Goal: Contribute content: Contribute content

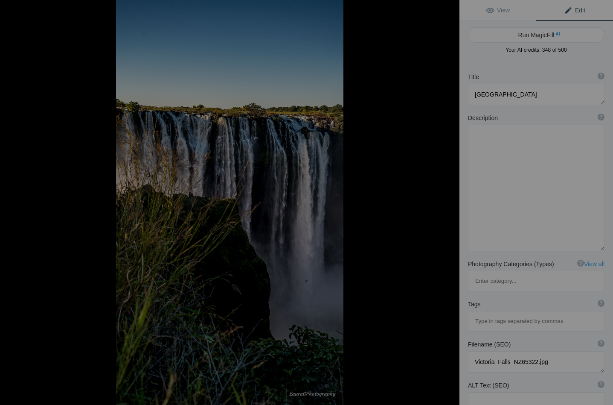
scroll to position [555, 0]
click at [539, 33] on button "Run MagicFill AI" at bounding box center [536, 34] width 137 height 15
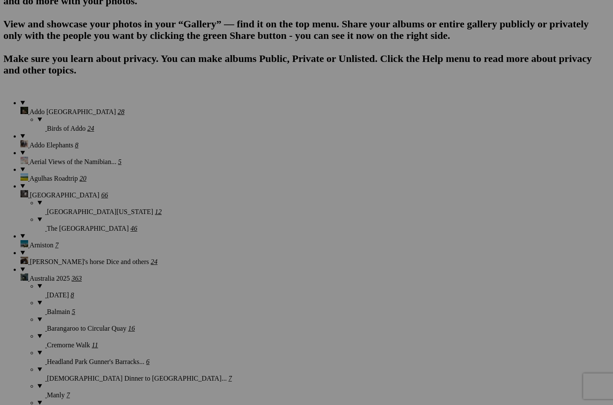
scroll to position [606, 0]
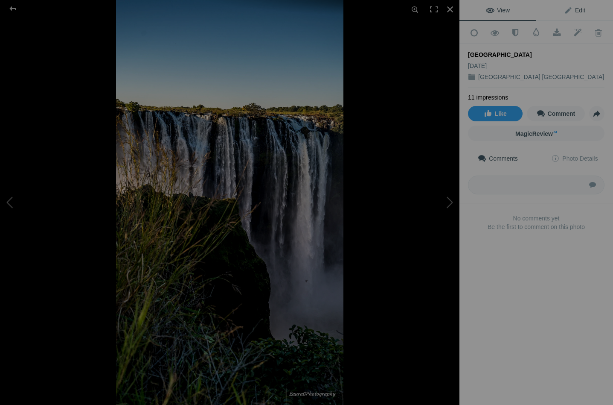
click at [574, 7] on span "Edit" at bounding box center [574, 10] width 21 height 7
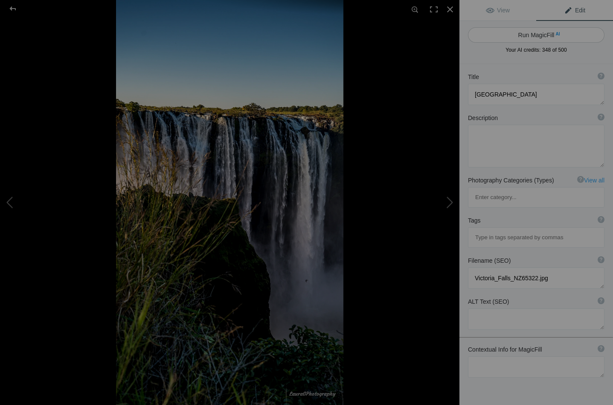
click at [536, 36] on button "Run MagicFill AI" at bounding box center [536, 34] width 137 height 15
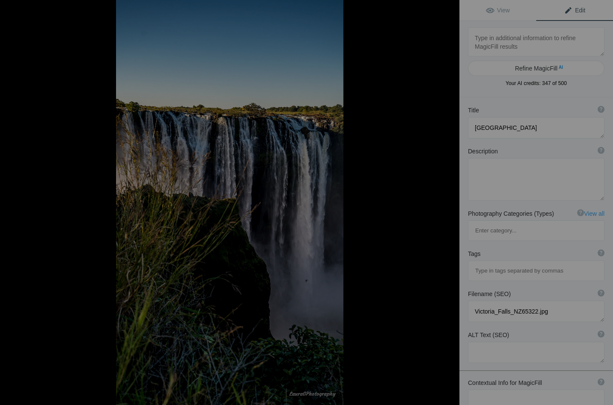
type textarea "Majestic Victoria Falls: A Natural Wonder"
type textarea "Experience the breathtaking beauty of Victoria Falls, one of the world's larges…"
type textarea "victoria-falls-nature-wonder.jpg"
type textarea "A stunning view of Victoria Falls, showcasing the powerful cascade of water sur…"
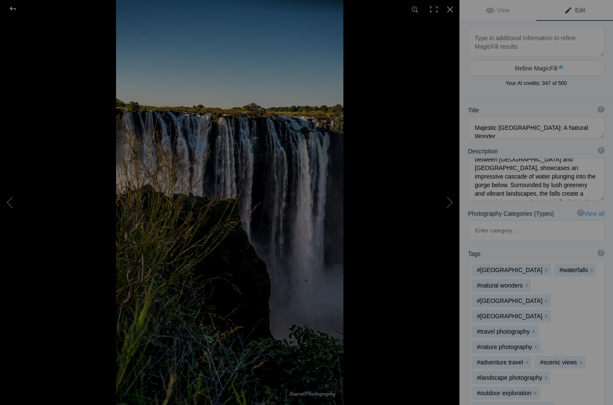
scroll to position [46, 0]
drag, startPoint x: 550, startPoint y: 181, endPoint x: 585, endPoint y: 181, distance: 34.6
click at [585, 181] on textarea at bounding box center [536, 179] width 137 height 43
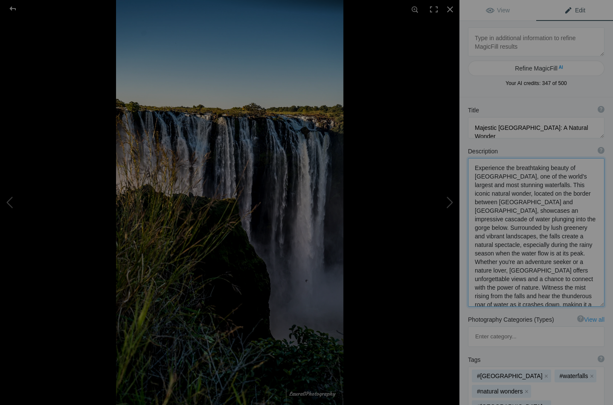
drag, startPoint x: 537, startPoint y: 244, endPoint x: 562, endPoint y: 255, distance: 27.0
click at [562, 255] on textarea at bounding box center [536, 232] width 137 height 148
drag, startPoint x: 541, startPoint y: 264, endPoint x: 519, endPoint y: 273, distance: 23.5
click at [519, 273] on textarea at bounding box center [536, 232] width 137 height 148
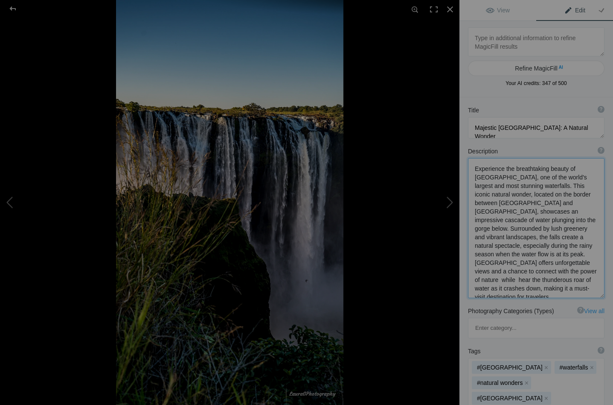
click at [567, 262] on textarea at bounding box center [536, 228] width 137 height 140
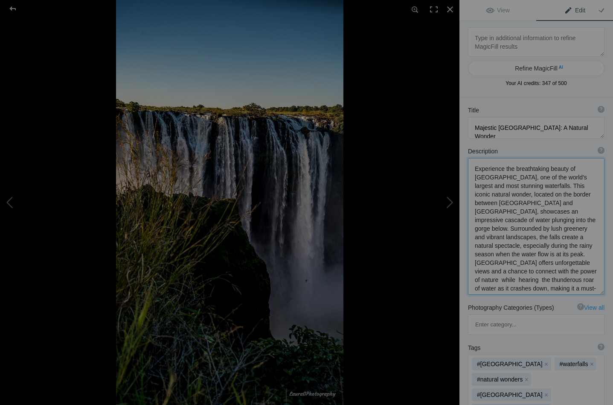
click at [590, 272] on textarea at bounding box center [536, 226] width 137 height 137
drag, startPoint x: 473, startPoint y: 279, endPoint x: 595, endPoint y: 280, distance: 121.6
click at [595, 280] on textarea at bounding box center [536, 227] width 137 height 139
drag, startPoint x: 540, startPoint y: 271, endPoint x: 592, endPoint y: 276, distance: 52.3
click at [592, 276] on textarea at bounding box center [536, 227] width 137 height 138
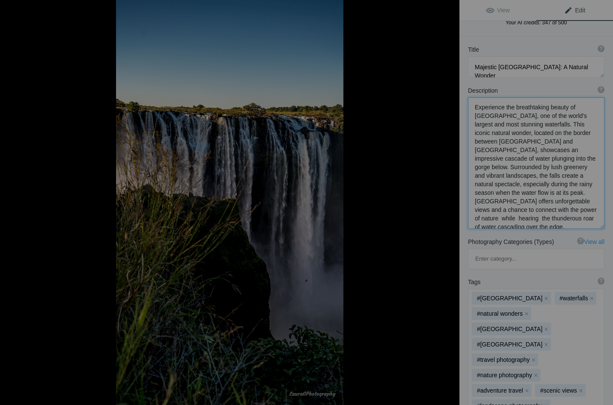
scroll to position [75, 0]
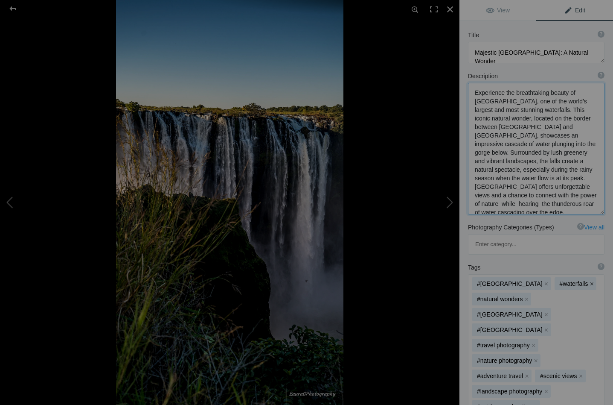
type textarea "Experience the breathtaking beauty of Victoria Falls, one of the world's larges…"
click at [589, 280] on button "x" at bounding box center [592, 283] width 6 height 6
click at [533, 342] on button "x" at bounding box center [534, 345] width 6 height 6
click at [537, 342] on button "x" at bounding box center [536, 345] width 6 height 6
click at [581, 342] on button "x" at bounding box center [581, 345] width 6 height 6
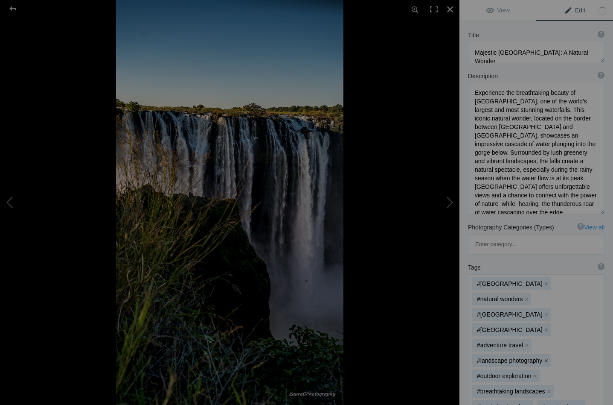
click at [546, 357] on button "x" at bounding box center [546, 360] width 6 height 6
click at [546, 373] on button "x" at bounding box center [549, 376] width 6 height 6
click at [582, 373] on button "x" at bounding box center [580, 376] width 6 height 6
click at [536, 388] on button "x" at bounding box center [533, 391] width 6 height 6
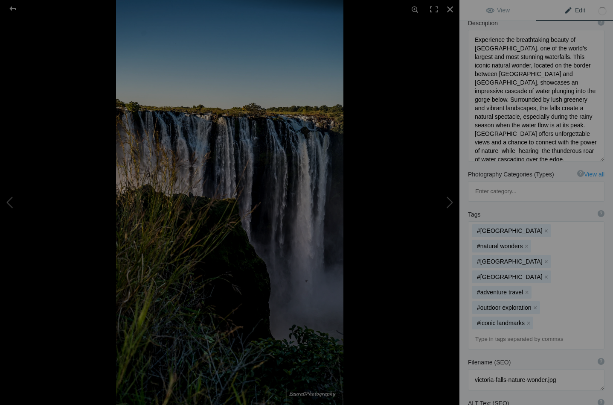
scroll to position [143, 0]
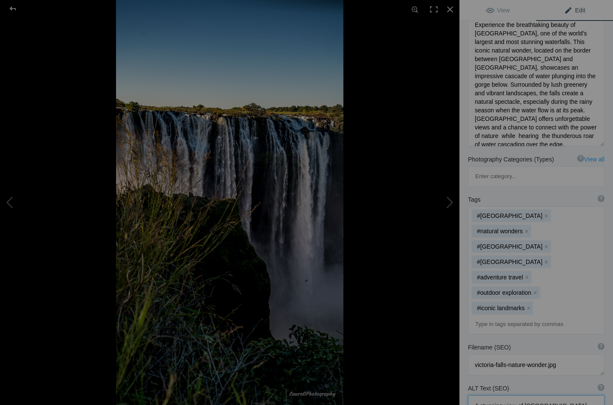
drag, startPoint x: 503, startPoint y: 320, endPoint x: 480, endPoint y: 322, distance: 22.7
click at [480, 395] on textarea at bounding box center [536, 405] width 137 height 21
drag, startPoint x: 550, startPoint y: 319, endPoint x: 567, endPoint y: 320, distance: 16.3
click at [567, 395] on textarea at bounding box center [536, 414] width 137 height 38
click at [520, 395] on textarea at bounding box center [536, 414] width 137 height 38
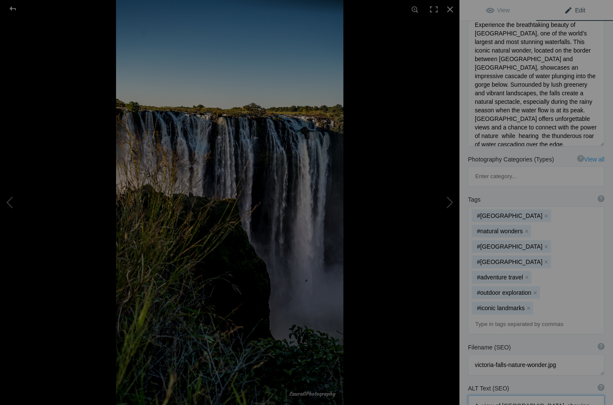
click at [520, 395] on textarea at bounding box center [536, 414] width 137 height 38
drag, startPoint x: 522, startPoint y: 328, endPoint x: 565, endPoint y: 340, distance: 43.9
click at [565, 395] on textarea at bounding box center [536, 414] width 137 height 38
type textarea "A view of Victoria Falls, showing the powerful cascade of water."
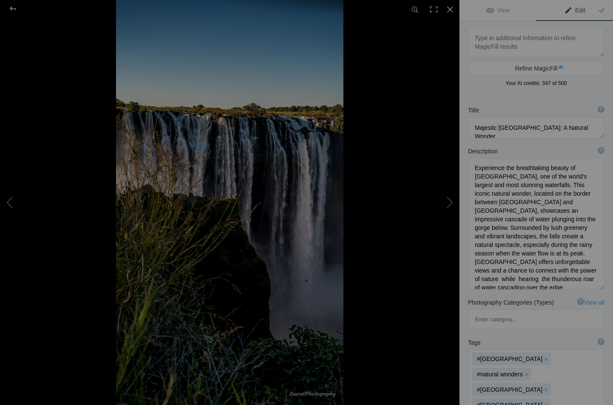
scroll to position [0, 0]
click at [452, 202] on button at bounding box center [428, 202] width 64 height 146
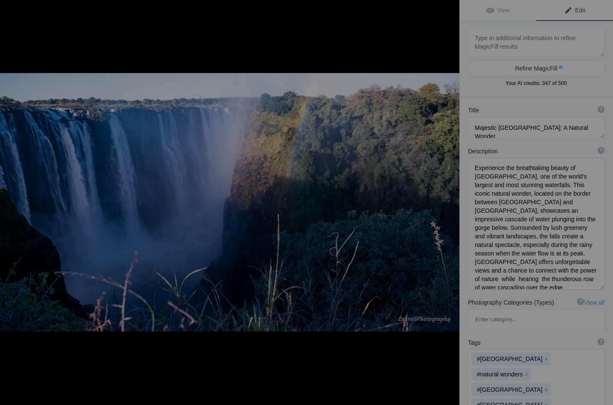
type textarea "Victoria Falls_NZ65326"
type textarea "Victoria_Falls_NZ65326.jpg"
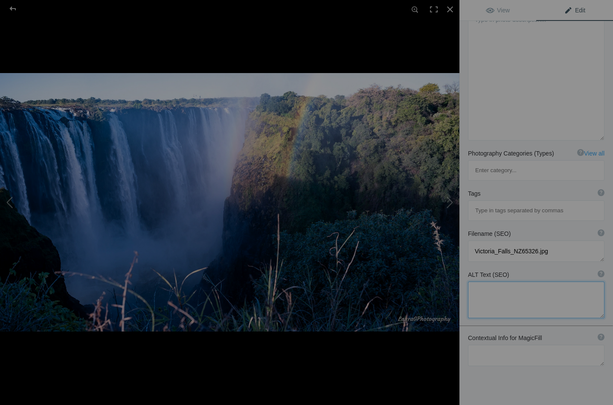
scroll to position [115, 0]
click at [480, 345] on textarea at bounding box center [536, 355] width 137 height 21
click at [505, 345] on textarea at bounding box center [536, 355] width 137 height 21
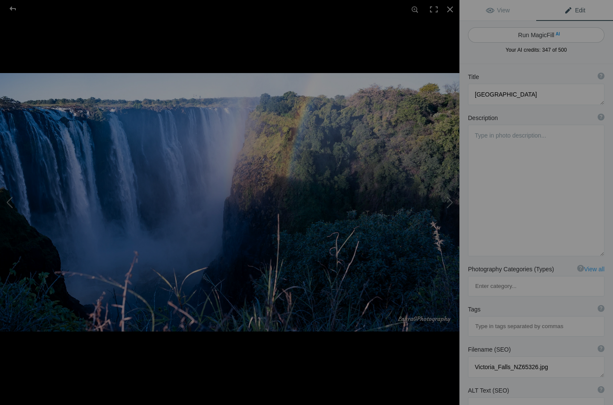
scroll to position [0, 0]
type textarea "A jumble of mist, rainbow and thundering waters at the junction of the gorge"
click at [531, 32] on button "Run MagicFill AI" at bounding box center [536, 34] width 137 height 15
type textarea "Majestic [GEOGRAPHIC_DATA]: A Dance of Mist and Rainbows"
type textarea "Experience the breathtaking beauty of Victoria Falls, where thundering waters c…"
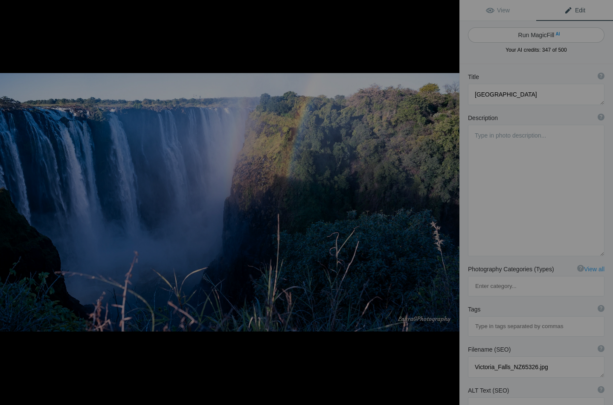
type textarea "victoria-falls-mist-rainbow.jpg"
type textarea "A stunning view of Victoria Falls, showcasing thundering waters, mist, and a vi…"
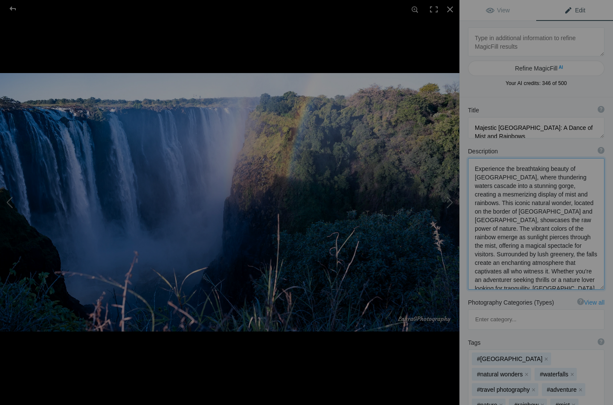
drag, startPoint x: 508, startPoint y: 176, endPoint x: 473, endPoint y: 169, distance: 35.7
click at [473, 169] on textarea at bounding box center [536, 223] width 137 height 131
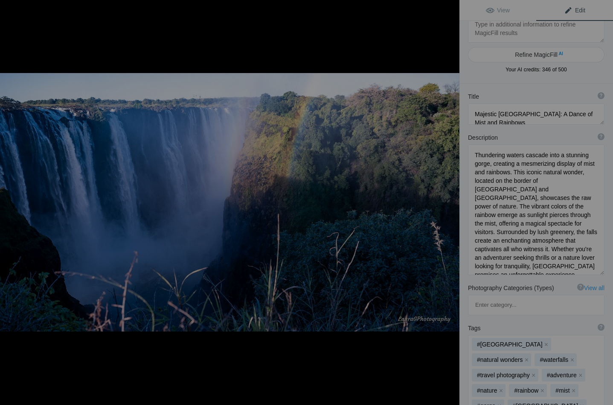
scroll to position [15, 0]
drag, startPoint x: 552, startPoint y: 162, endPoint x: 519, endPoint y: 162, distance: 33.3
click at [519, 162] on textarea at bounding box center [536, 208] width 137 height 131
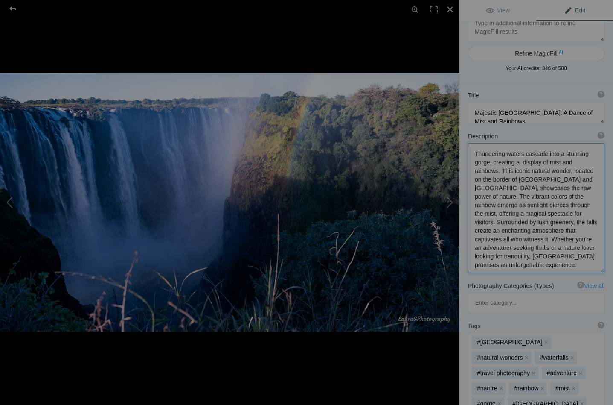
click at [579, 187] on textarea at bounding box center [536, 208] width 137 height 130
click at [543, 171] on textarea at bounding box center [536, 207] width 137 height 129
drag, startPoint x: 562, startPoint y: 179, endPoint x: 536, endPoint y: 186, distance: 27.1
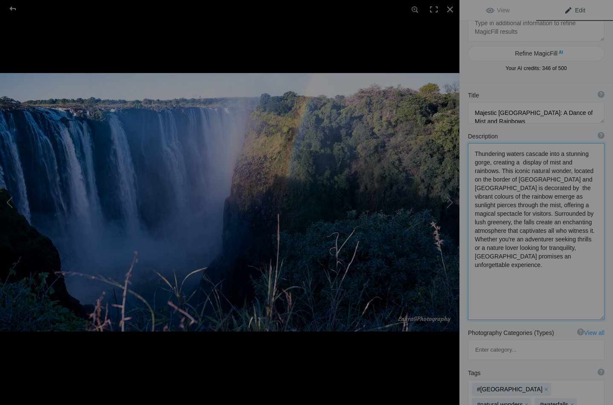
click at [570, 189] on textarea at bounding box center [536, 231] width 137 height 177
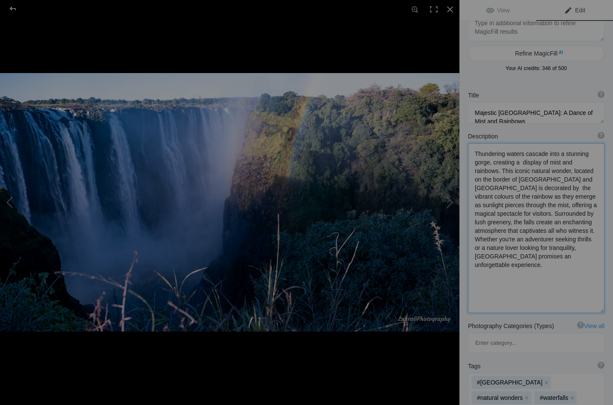
drag, startPoint x: 495, startPoint y: 196, endPoint x: 501, endPoint y: 198, distance: 5.5
click at [501, 198] on textarea at bounding box center [536, 228] width 137 height 170
click at [549, 198] on textarea at bounding box center [536, 226] width 137 height 166
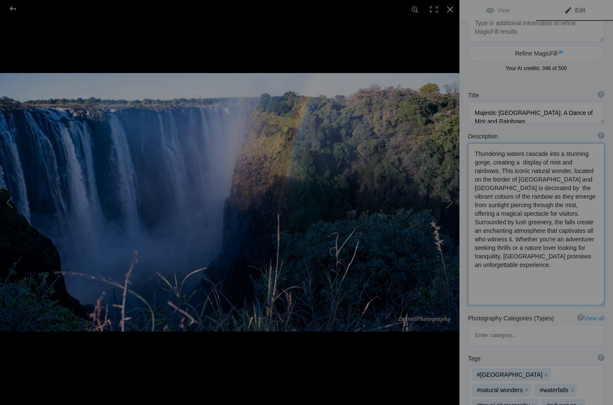
click at [596, 198] on textarea at bounding box center [536, 224] width 137 height 162
click at [557, 181] on textarea at bounding box center [536, 224] width 137 height 162
drag, startPoint x: 474, startPoint y: 213, endPoint x: 540, endPoint y: 259, distance: 80.6
click at [540, 259] on textarea at bounding box center [536, 223] width 137 height 161
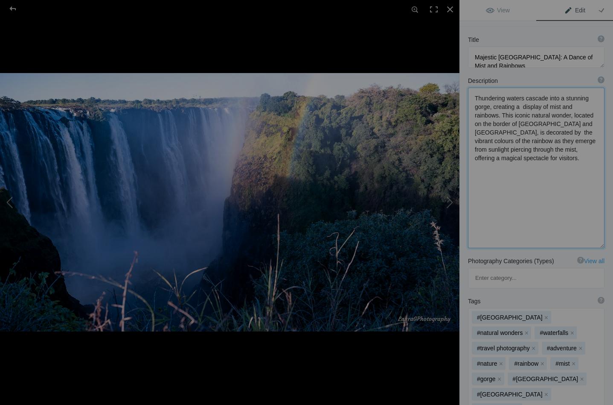
scroll to position [76, 0]
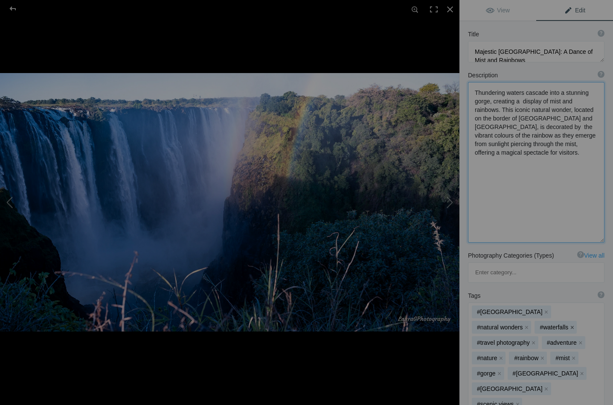
type textarea "Thundering waters cascade into a stunning gorge, creating a display of mist and…"
click at [569, 324] on button "x" at bounding box center [572, 327] width 6 height 6
click at [580, 339] on button "x" at bounding box center [581, 342] width 6 height 6
click at [572, 339] on button "x" at bounding box center [571, 342] width 6 height 6
click at [495, 355] on button "x" at bounding box center [495, 358] width 6 height 6
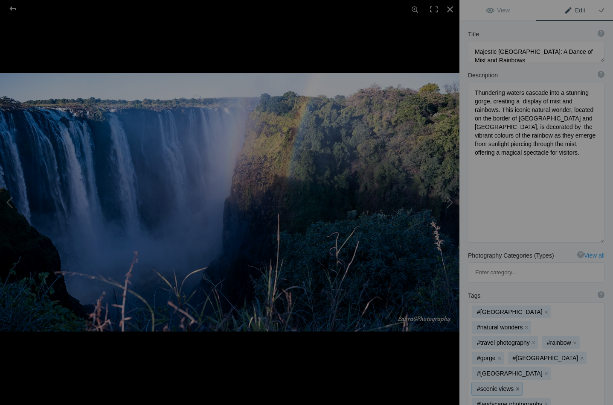
click at [518, 385] on button "x" at bounding box center [518, 388] width 6 height 6
click at [544, 385] on button "x" at bounding box center [546, 388] width 6 height 6
click at [533, 385] on button "x" at bounding box center [536, 388] width 6 height 6
click at [538, 385] on button "x" at bounding box center [540, 388] width 6 height 6
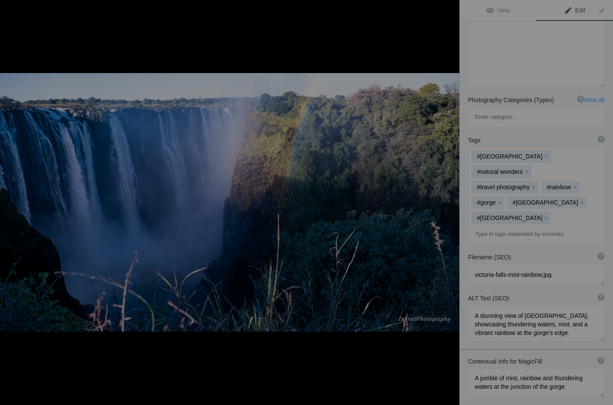
scroll to position [231, 0]
drag, startPoint x: 502, startPoint y: 246, endPoint x: 480, endPoint y: 246, distance: 21.8
click at [480, 305] on textarea at bounding box center [536, 323] width 137 height 37
type textarea "A view of Victoria Falls, showcasing thundering waters, mist, and a vibrant rai…"
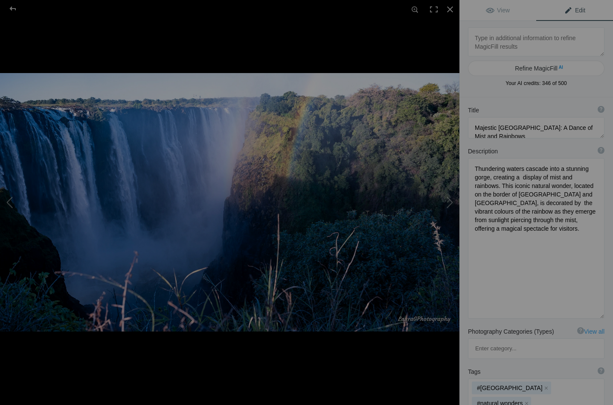
scroll to position [0, 0]
click at [450, 202] on button at bounding box center [428, 202] width 64 height 146
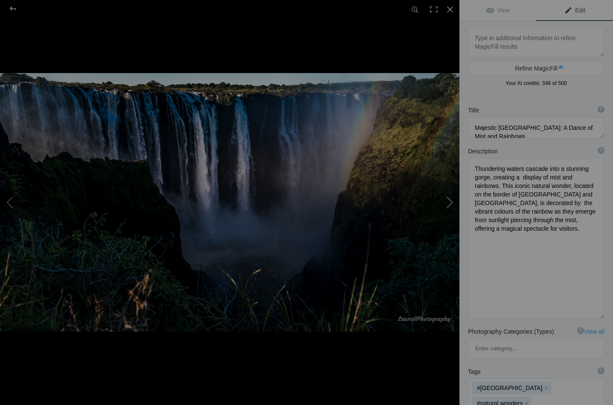
type textarea "Victoria Falls_NZ65329"
type textarea "Victoria_Falls_NZ65329.jpg"
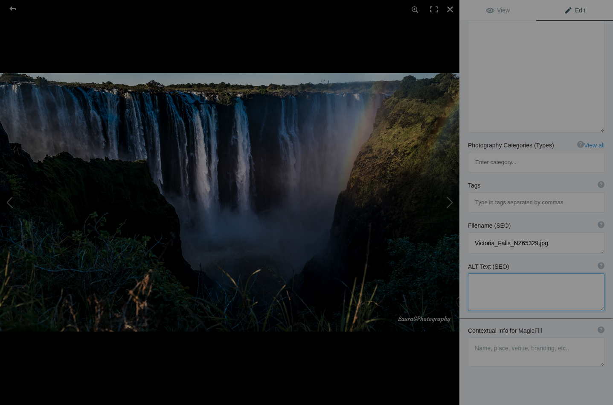
scroll to position [152, 0]
click at [480, 338] on textarea at bounding box center [536, 352] width 137 height 29
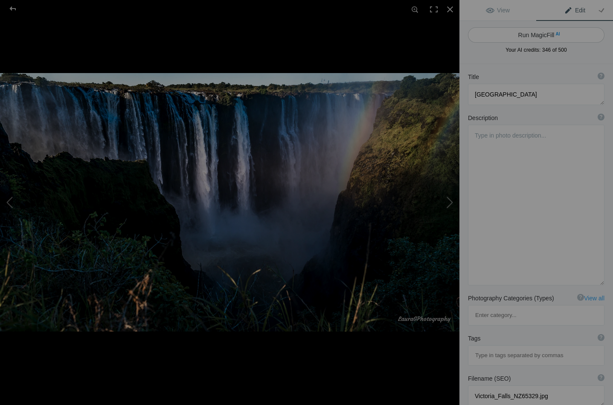
scroll to position [0, 0]
type textarea "Late afternoon deep shadows at the junction of the gorge and the abyss"
click at [538, 34] on button "Run MagicFill AI" at bounding box center [536, 34] width 137 height 15
type textarea "Majestic Victoria Falls at Dusk: A Stunning Display of Nature's Power"
type textarea "Experience the breathtaking beauty of Victoria Falls during the late afternoon,…"
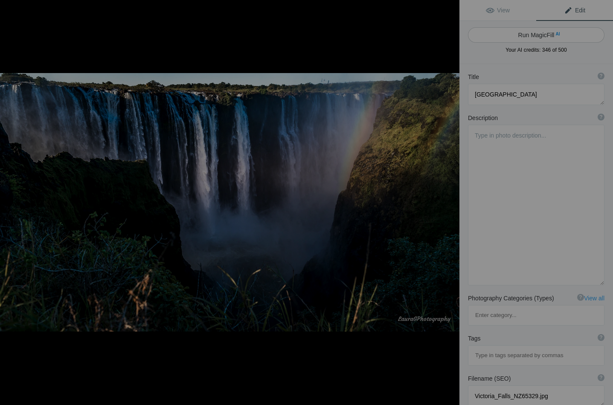
type textarea "victoria-falls-late-afternoon.jpg"
type textarea "A stunning view of Victoria Falls captured in the late afternoon, showcasing de…"
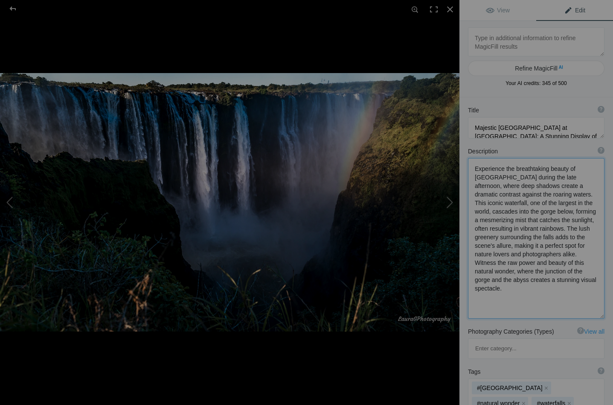
drag, startPoint x: 508, startPoint y: 175, endPoint x: 472, endPoint y: 167, distance: 36.3
click at [472, 167] on textarea at bounding box center [536, 238] width 137 height 160
drag, startPoint x: 508, startPoint y: 202, endPoint x: 472, endPoint y: 204, distance: 36.3
click at [472, 204] on textarea at bounding box center [536, 238] width 137 height 160
click at [519, 213] on textarea at bounding box center [536, 237] width 137 height 159
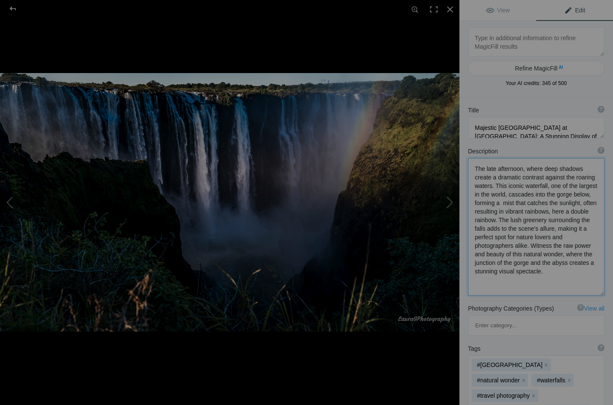
drag, startPoint x: 579, startPoint y: 210, endPoint x: 515, endPoint y: 257, distance: 78.7
click at [515, 257] on textarea at bounding box center [536, 226] width 137 height 137
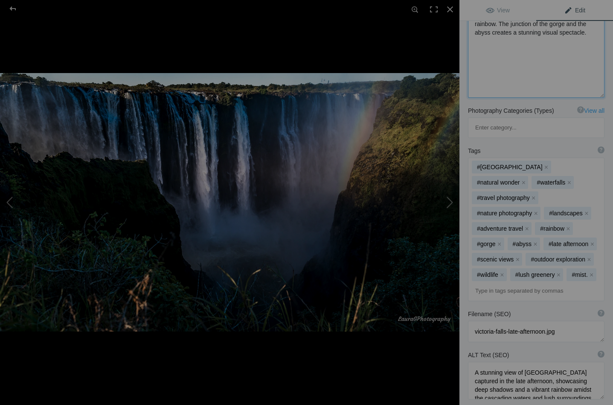
scroll to position [198, 0]
type textarea "The late afternoon, where deep shadows create a dramatic contrast against the r…"
drag, startPoint x: 503, startPoint y: 313, endPoint x: 480, endPoint y: 313, distance: 22.6
click at [480, 360] on textarea at bounding box center [536, 379] width 137 height 38
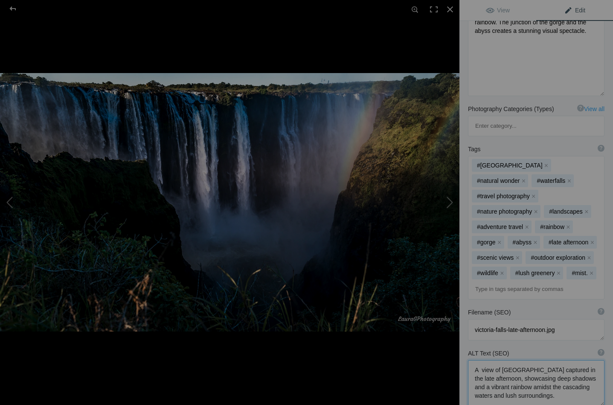
click at [493, 360] on textarea at bounding box center [536, 383] width 137 height 46
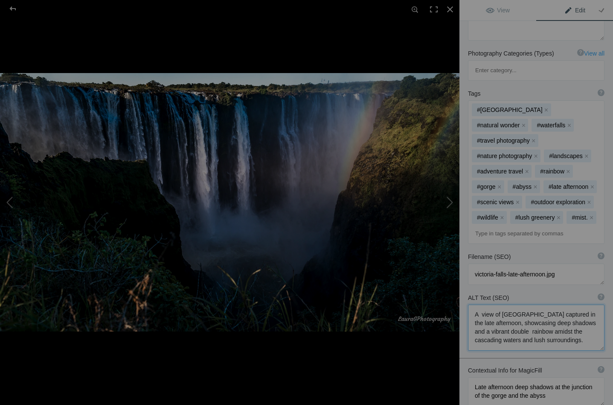
scroll to position [266, 0]
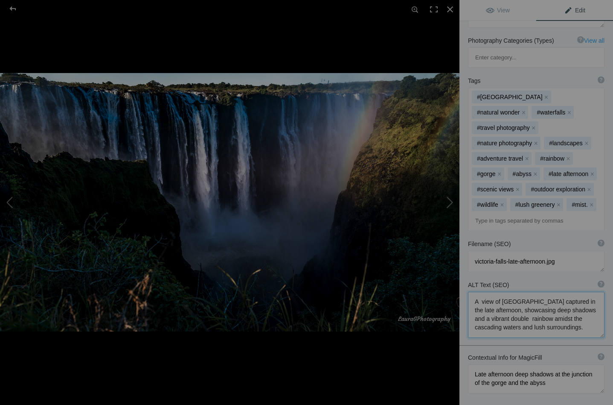
drag, startPoint x: 515, startPoint y: 272, endPoint x: 504, endPoint y: 271, distance: 11.1
click at [504, 291] on textarea at bounding box center [536, 314] width 137 height 46
drag, startPoint x: 553, startPoint y: 271, endPoint x: 504, endPoint y: 271, distance: 49.1
click at [504, 291] on textarea at bounding box center [536, 314] width 137 height 46
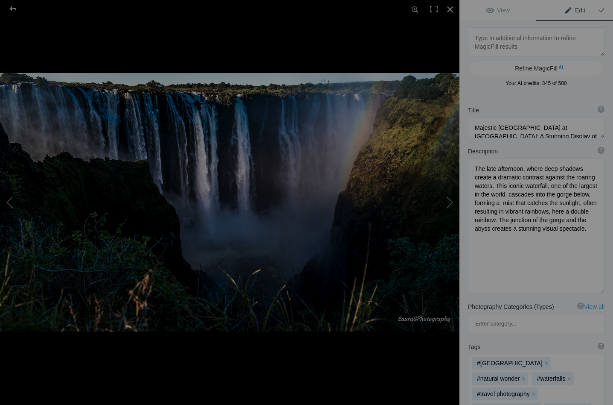
scroll to position [0, 0]
type textarea "A view of Victoria Falls captured in the late afternoon, showcasing deep shadow…"
drag, startPoint x: 498, startPoint y: 125, endPoint x: 474, endPoint y: 127, distance: 24.4
click at [474, 127] on textarea at bounding box center [536, 127] width 137 height 21
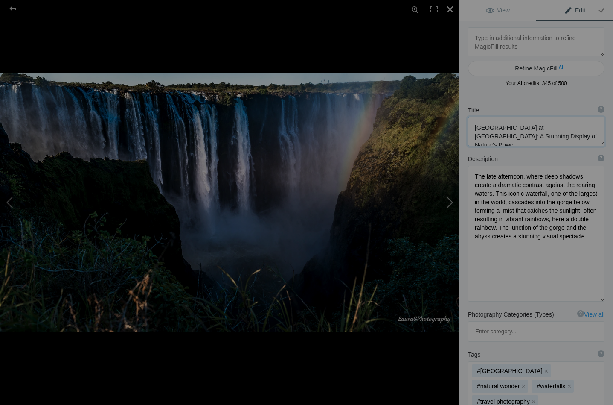
click at [448, 204] on button at bounding box center [428, 202] width 64 height 146
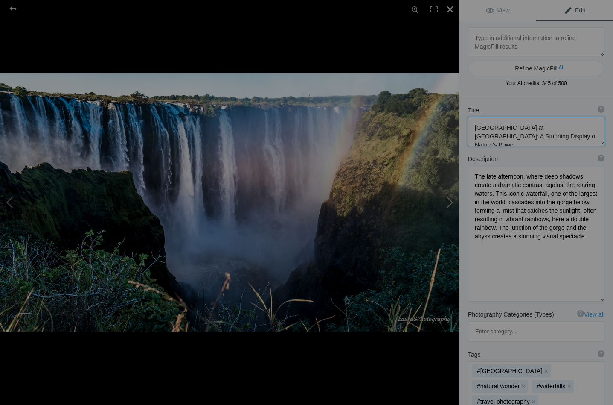
type textarea "Victoria Falls_NZ65331"
type textarea "Victoria_Falls_NZ65331.jpg"
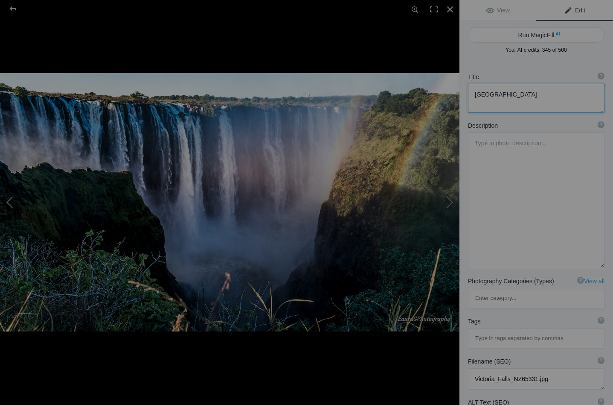
click at [10, 200] on button at bounding box center [32, 202] width 64 height 146
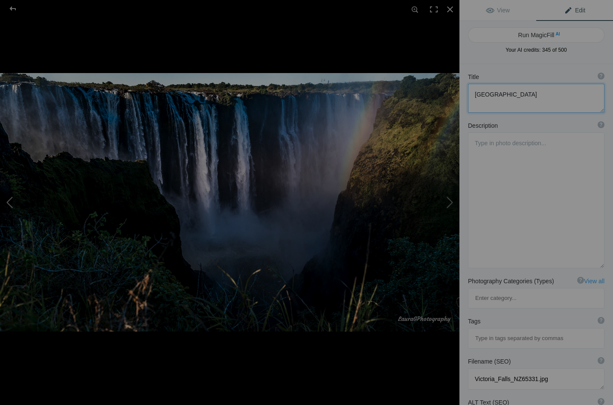
type textarea "[GEOGRAPHIC_DATA] at [GEOGRAPHIC_DATA]: A Stunning Display of Nature's Power"
type textarea "The late afternoon, where deep shadows create a dramatic contrast against the r…"
type textarea "victoria-falls-late-afternoon.jpg"
type textarea "A view of Victoria Falls captured in the late afternoon, showcasing deep shadow…"
type textarea "Late afternoon deep shadows at the junction of the gorge and the abyss"
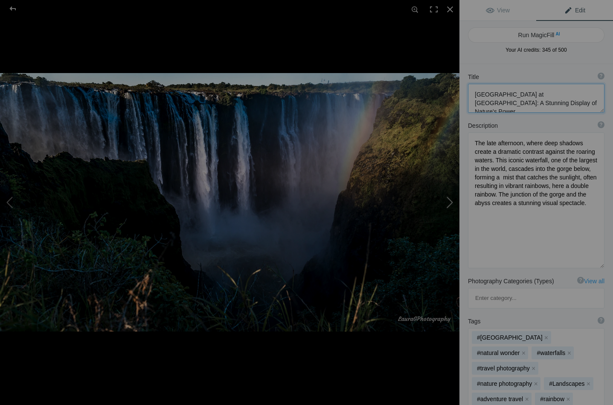
click at [454, 198] on button at bounding box center [428, 202] width 64 height 146
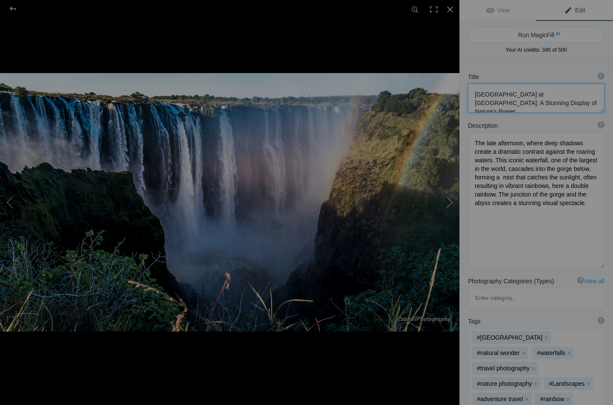
type textarea "Victoria Falls_NZ65331"
type textarea "Victoria_Falls_NZ65331.jpg"
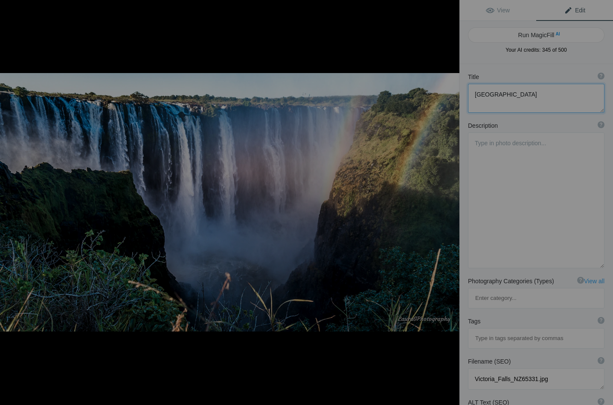
click at [454, 198] on button at bounding box center [428, 202] width 64 height 146
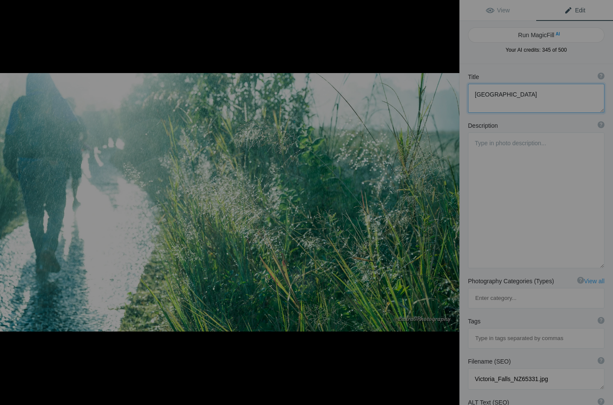
type textarea "Victoria Falls Rainforest_NZ65347"
type textarea "Victoria_Falls_NZ65347.jpg"
click at [454, 198] on button at bounding box center [428, 202] width 64 height 146
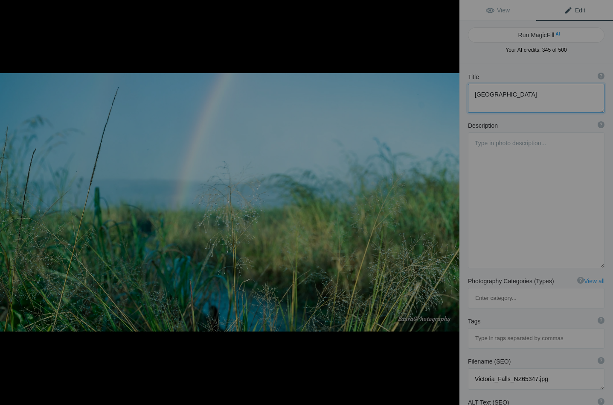
type textarea "Victoria Falls Rain Forest_NZ65348"
type textarea "Victoria_Falls_NZ65348.jpg"
click at [454, 198] on button at bounding box center [428, 202] width 64 height 146
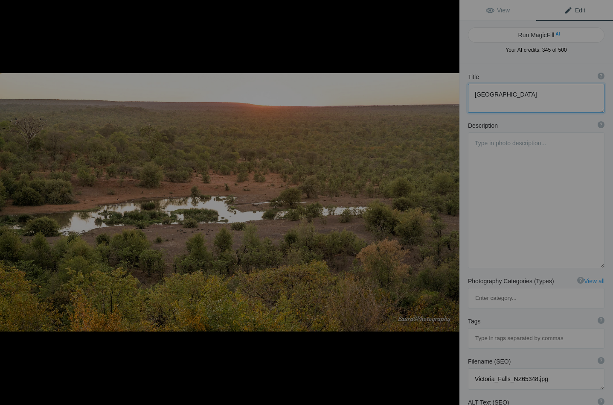
type textarea "Victoria Falls View from Hotel _NZ65349"
type textarea "Victoria_Falls_NZ65349.jpg"
click at [13, 5] on div at bounding box center [12, 8] width 31 height 17
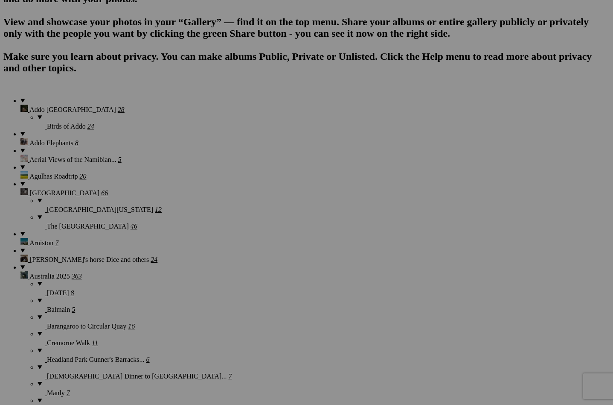
click at [250, 260] on span "Yes" at bounding box center [245, 258] width 10 height 7
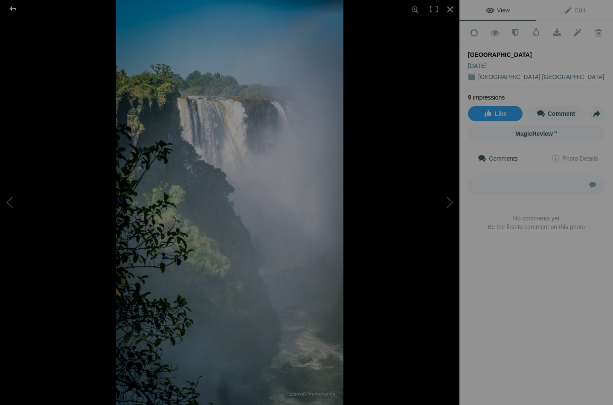
click at [10, 5] on div at bounding box center [12, 8] width 31 height 17
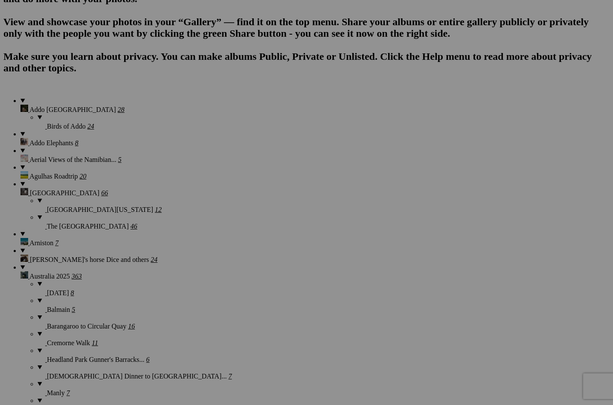
click at [250, 258] on span "Yes" at bounding box center [245, 258] width 10 height 7
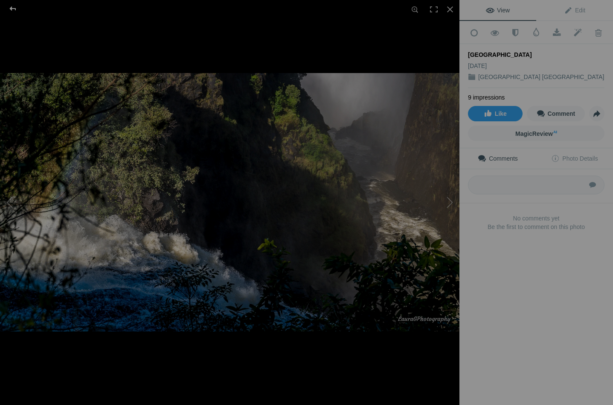
click at [12, 7] on div at bounding box center [12, 8] width 31 height 17
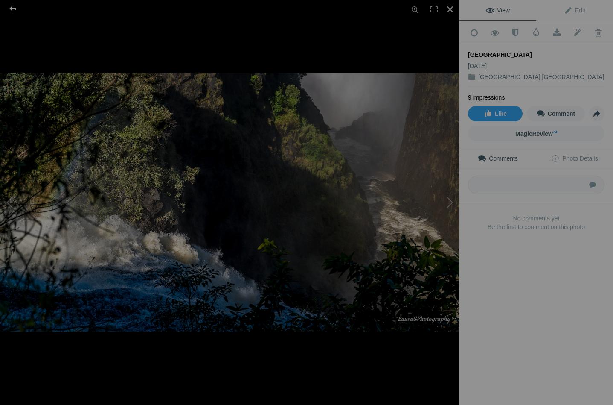
click at [14, 3] on div at bounding box center [12, 8] width 31 height 17
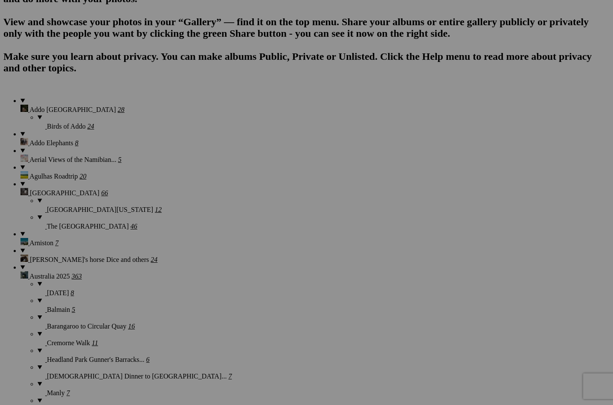
click at [250, 260] on span "Yes" at bounding box center [245, 258] width 10 height 7
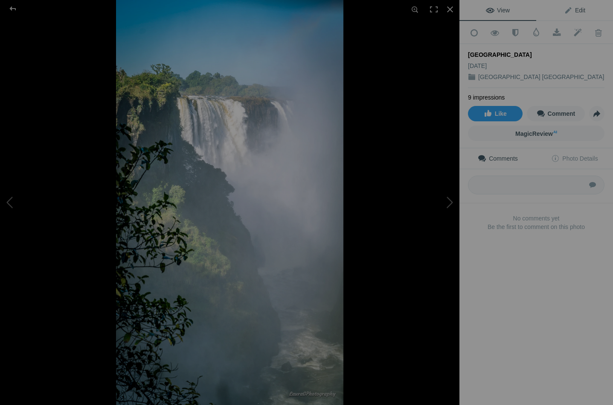
click at [572, 8] on span "Edit" at bounding box center [574, 10] width 21 height 7
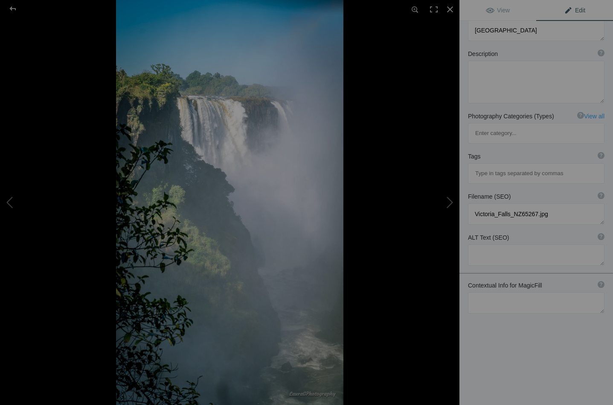
scroll to position [64, 0]
click at [478, 292] on textarea at bounding box center [536, 302] width 137 height 21
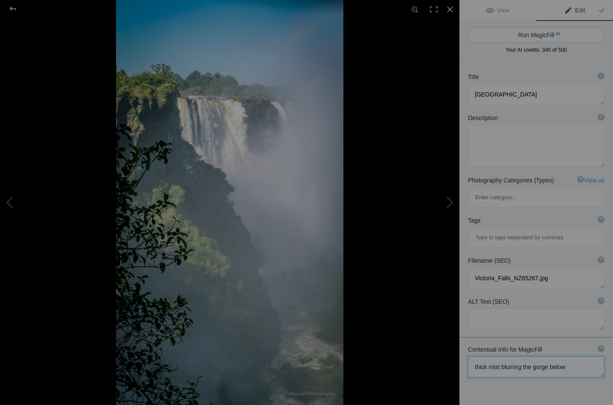
scroll to position [0, 0]
type textarea "thick mist blurring the gorge below"
click at [524, 34] on button "Run MagicFill AI" at bounding box center [536, 34] width 137 height 15
type textarea "Majestic Victoria Falls Shrouded in Mist"
type textarea "Experience the breathtaking beauty of Victoria Falls, where powerful cascades p…"
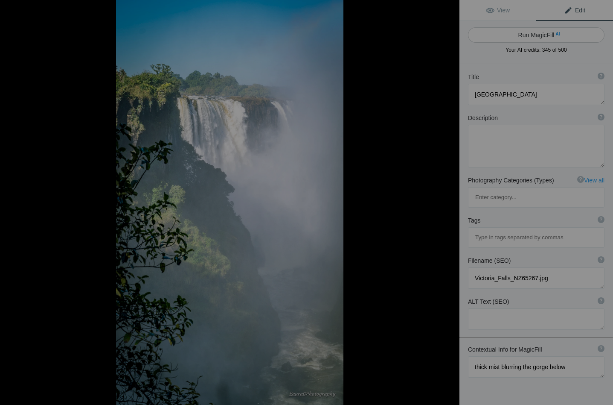
type textarea "victoria-falls-mist-gorge.jpg"
type textarea "A stunning view of Victoria Falls surrounded by thick mist, showcasing the powe…"
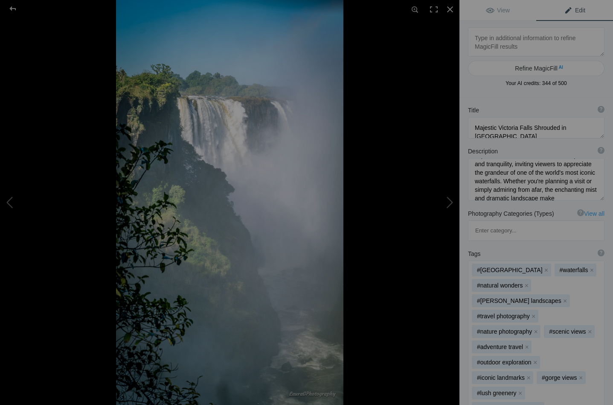
scroll to position [82, 0]
drag, startPoint x: 502, startPoint y: 172, endPoint x: 533, endPoint y: 195, distance: 37.9
click at [533, 195] on textarea at bounding box center [536, 179] width 137 height 43
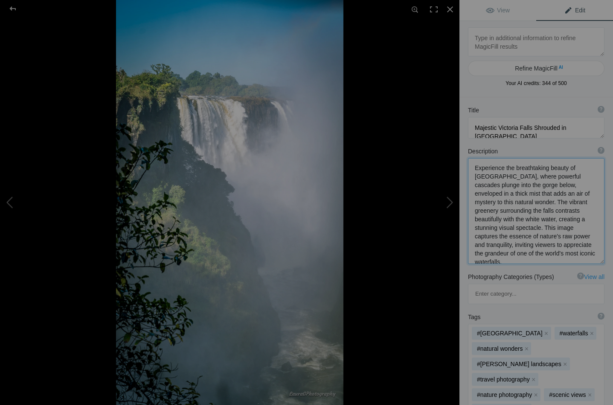
drag, startPoint x: 507, startPoint y: 168, endPoint x: 475, endPoint y: 170, distance: 32.9
click at [475, 170] on textarea at bounding box center [536, 211] width 137 height 106
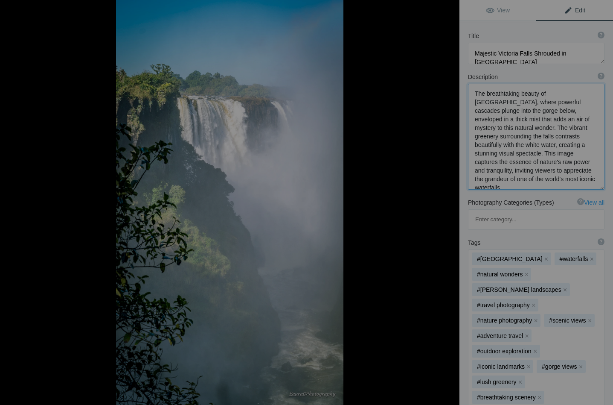
scroll to position [81, 0]
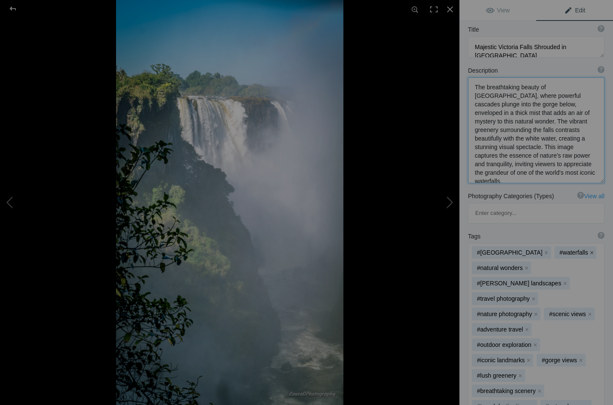
type textarea "The breathtaking beauty of Victoria Falls, where powerful cascades plunge into …"
click at [589, 249] on button "x" at bounding box center [592, 252] width 6 height 6
click at [533, 295] on button "x" at bounding box center [534, 298] width 6 height 6
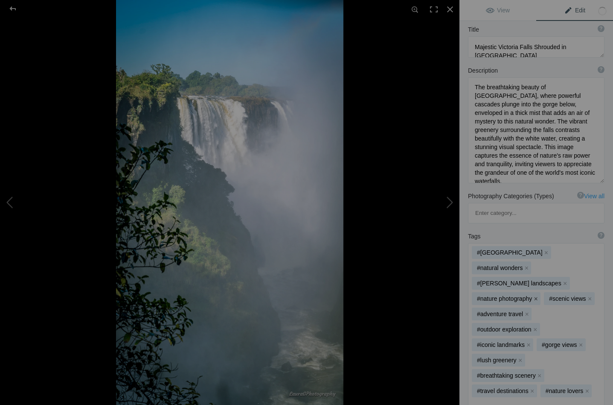
click at [535, 295] on button "x" at bounding box center [536, 298] width 6 height 6
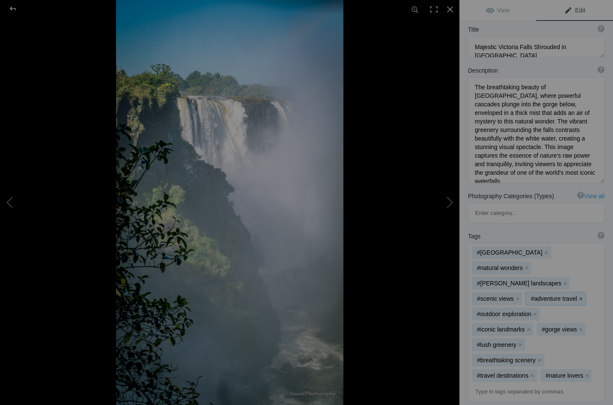
click at [578, 295] on button "x" at bounding box center [581, 298] width 6 height 6
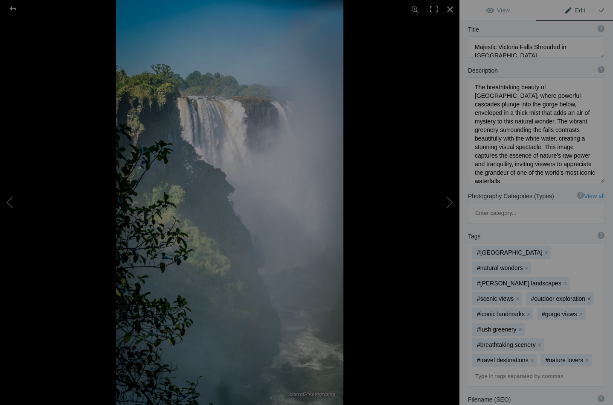
click at [586, 295] on button "x" at bounding box center [589, 298] width 6 height 6
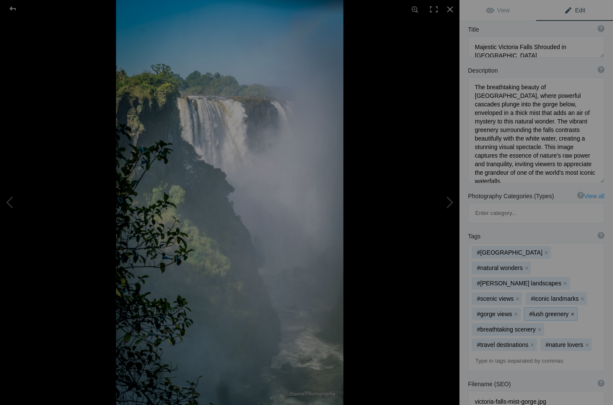
click at [570, 311] on button "x" at bounding box center [573, 314] width 6 height 6
click at [589, 311] on button "x" at bounding box center [592, 314] width 6 height 6
click at [582, 311] on button "x" at bounding box center [585, 314] width 6 height 6
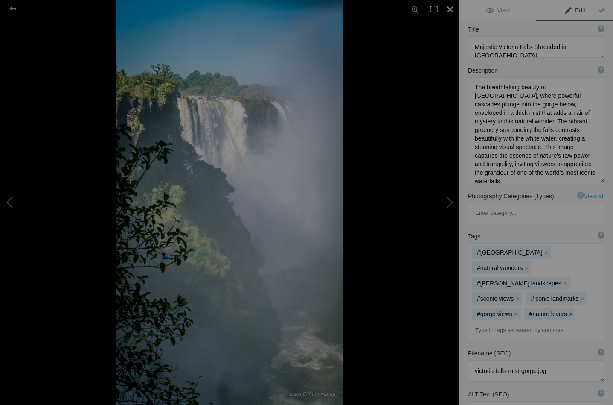
click at [568, 311] on button "x" at bounding box center [571, 314] width 6 height 6
click at [521, 295] on button "x" at bounding box center [518, 298] width 6 height 6
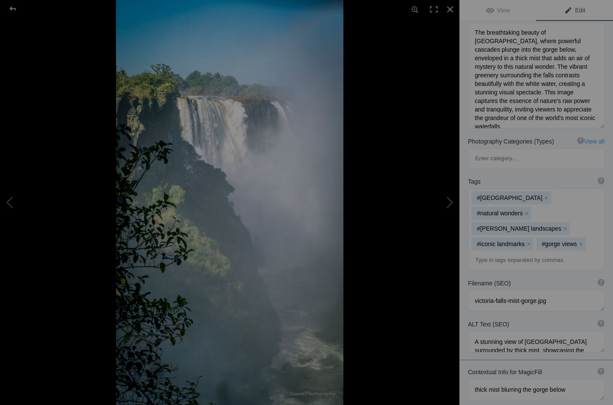
scroll to position [140, 0]
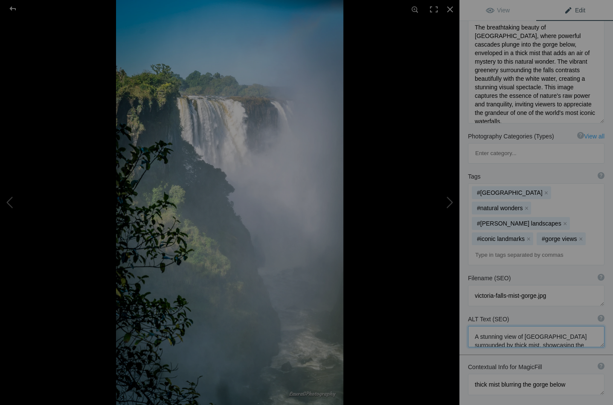
drag, startPoint x: 503, startPoint y: 281, endPoint x: 480, endPoint y: 280, distance: 22.6
click at [480, 326] on textarea at bounding box center [536, 336] width 137 height 21
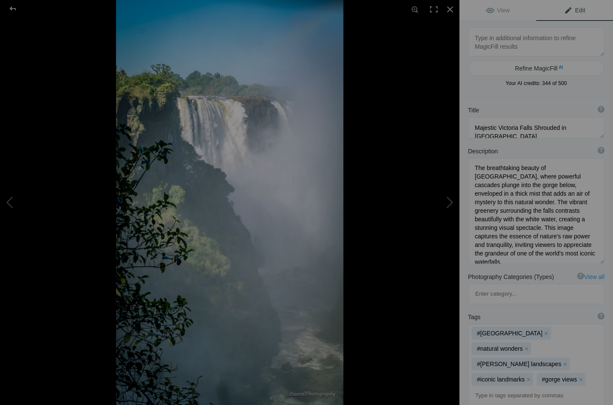
scroll to position [0, 0]
type textarea "A view of Victoria Falls surrounded by thick mist, showcasing the powerful casc…"
drag, startPoint x: 498, startPoint y: 125, endPoint x: 468, endPoint y: 124, distance: 29.5
click at [468, 124] on textarea at bounding box center [536, 127] width 137 height 21
click at [509, 127] on textarea at bounding box center [536, 127] width 137 height 21
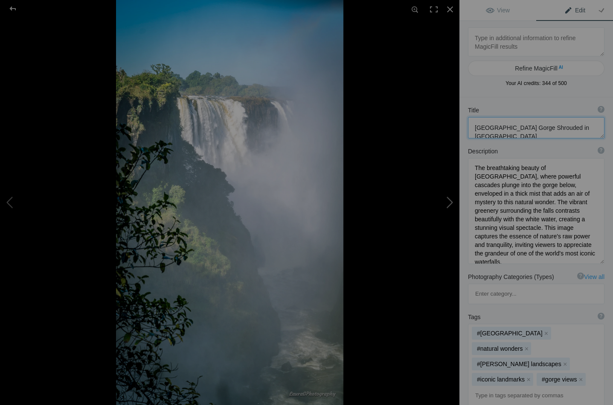
click at [451, 198] on button at bounding box center [428, 202] width 64 height 146
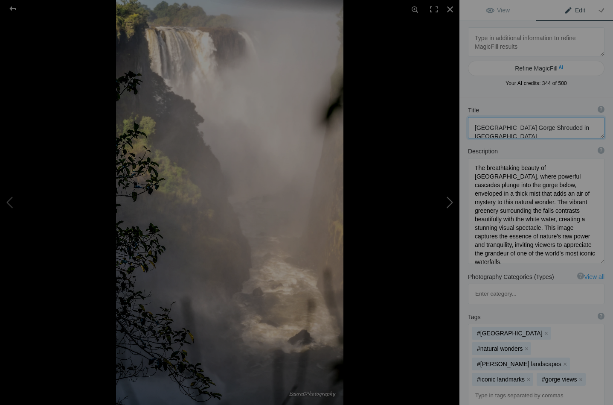
type textarea "Victoria Falls_NZ65268"
type textarea "Victoria_Falls_NZ65268.jpg.null"
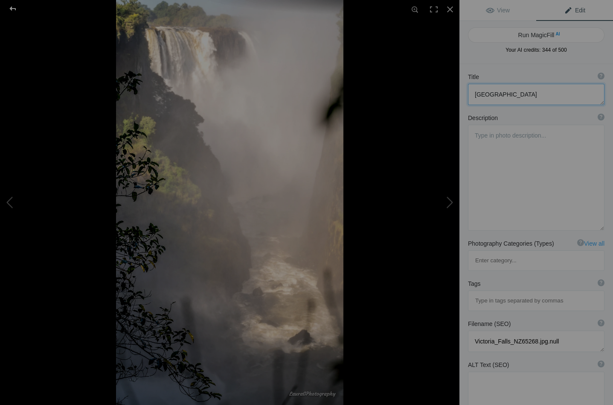
click at [12, 9] on div at bounding box center [12, 8] width 31 height 17
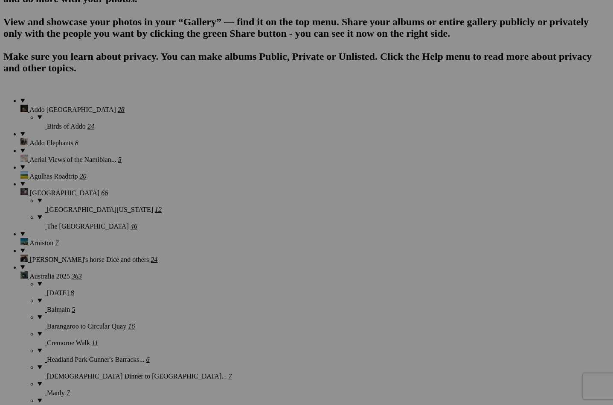
click at [250, 257] on span "Yes" at bounding box center [245, 258] width 10 height 7
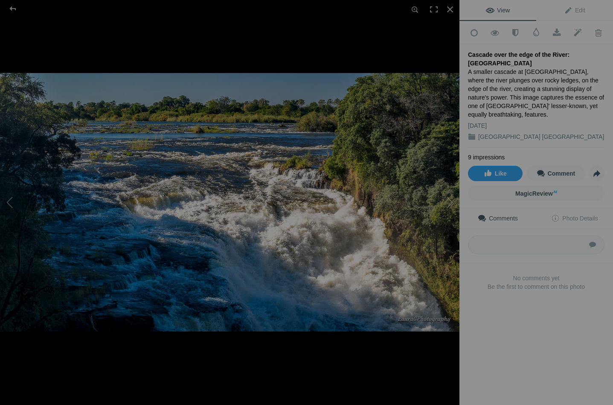
click at [451, 202] on button at bounding box center [428, 202] width 64 height 146
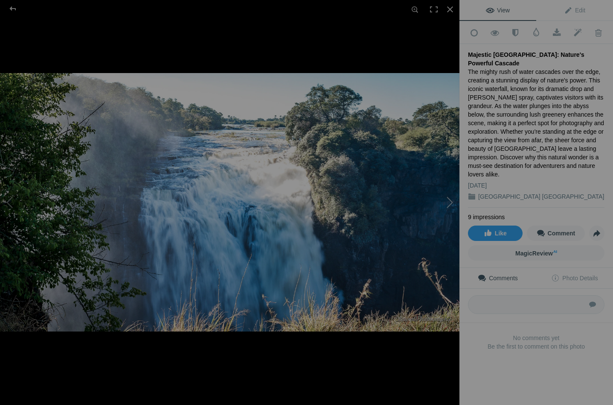
click at [451, 202] on button at bounding box center [428, 202] width 64 height 146
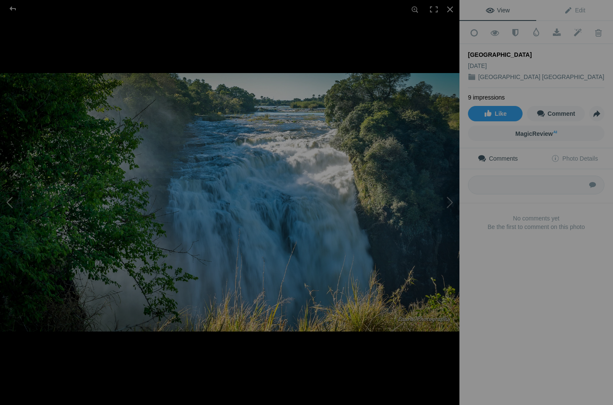
click at [12, 200] on button at bounding box center [32, 202] width 64 height 146
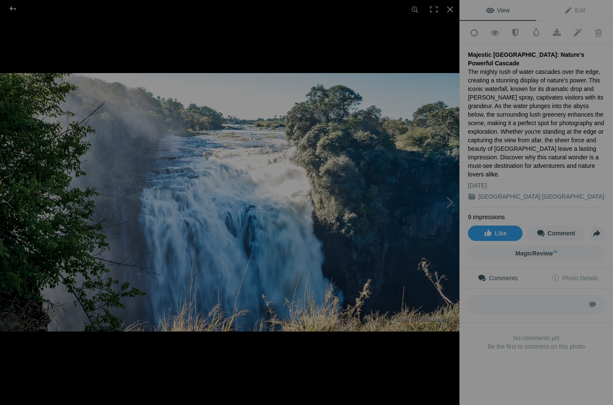
click at [451, 198] on button at bounding box center [428, 202] width 64 height 146
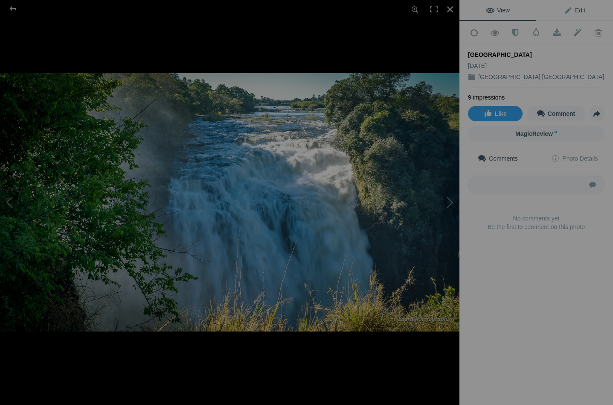
click at [574, 7] on span "Edit" at bounding box center [574, 10] width 21 height 7
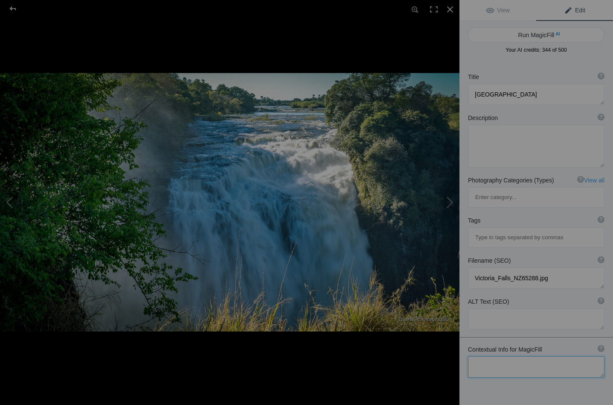
click at [480, 356] on textarea at bounding box center [536, 366] width 137 height 21
type textarea "edge of the river and separate fall of water from the main body"
click at [533, 32] on button "Run MagicFill AI" at bounding box center [536, 34] width 137 height 15
type textarea "Majestic View of Victoria Falls from the River's Edge"
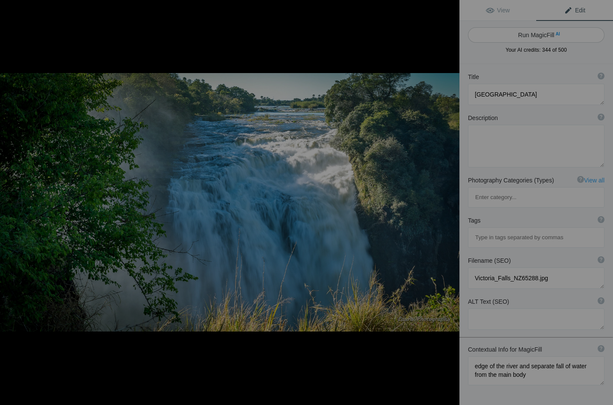
type textarea "Experience the breathtaking beauty of Victoria Falls, where the powerful cascad…"
type textarea "victoria-falls-river-edge.jpg"
type textarea "A view of Victoria Falls from the edge of the river, showcasing the cascading w…"
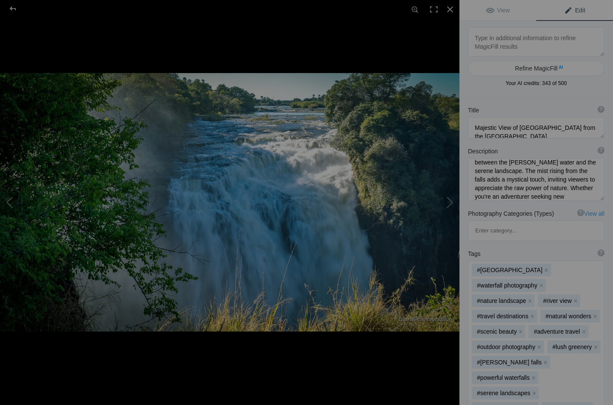
scroll to position [56, 0]
click at [535, 67] on button "Refine MagicFill AI" at bounding box center [536, 68] width 137 height 15
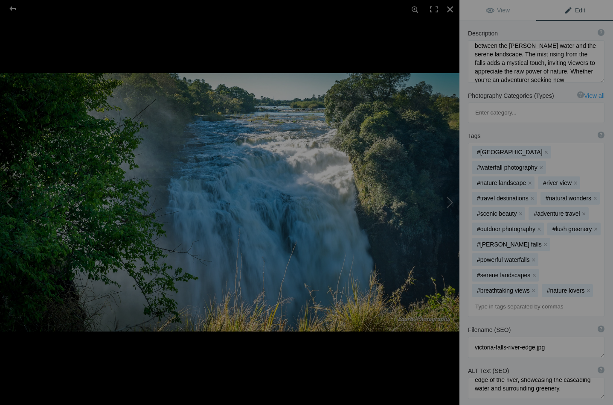
scroll to position [17, 0]
drag, startPoint x: 472, startPoint y: 370, endPoint x: 519, endPoint y: 381, distance: 47.7
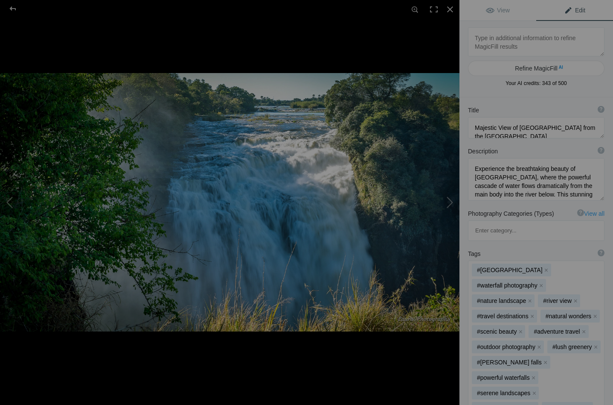
scroll to position [0, 0]
click at [530, 67] on button "Refine MagicFill AI" at bounding box center [536, 68] width 137 height 15
click at [498, 42] on textarea at bounding box center [536, 41] width 137 height 29
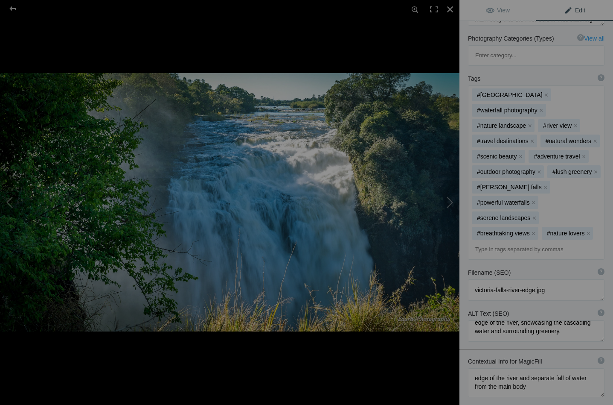
scroll to position [175, 0]
drag, startPoint x: 474, startPoint y: 313, endPoint x: 519, endPoint y: 322, distance: 46.1
click at [519, 368] on textarea at bounding box center [536, 382] width 137 height 29
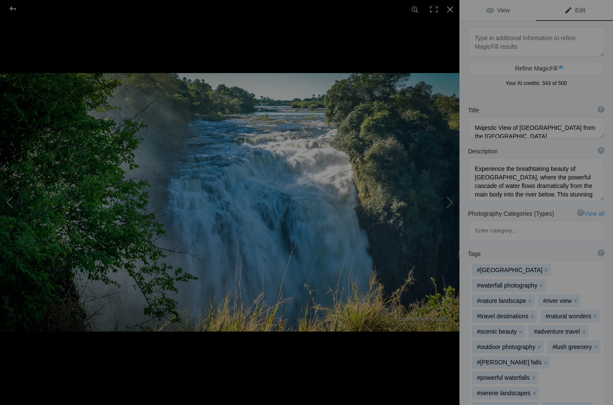
scroll to position [0, 0]
click at [487, 40] on textarea at bounding box center [536, 41] width 137 height 29
paste textarea "edge of the river and separate fall of water from the main body"
type textarea "edge of the river and separate fall of water from the main body"
click at [524, 65] on button "Refine MagicFill AI" at bounding box center [536, 68] width 137 height 15
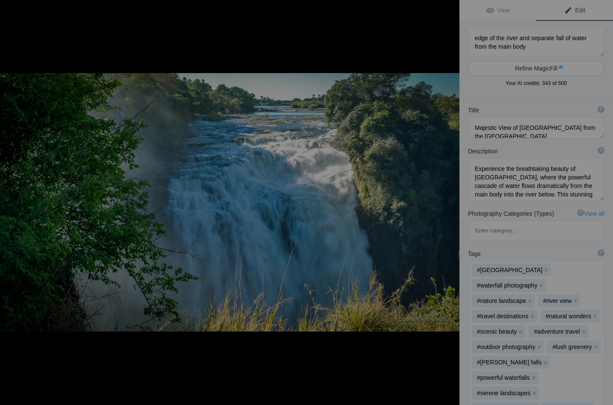
type textarea "Separate Cascade of Water at the Edge of [GEOGRAPHIC_DATA]"
type textarea "Discover the stunning sight of Victoria Falls, where a separate cascade of wate…"
type textarea "victoria-falls-separate-cascade.jpg"
type textarea "A view of a separate cascade of water at the edge of Victoria Falls, surrounded…"
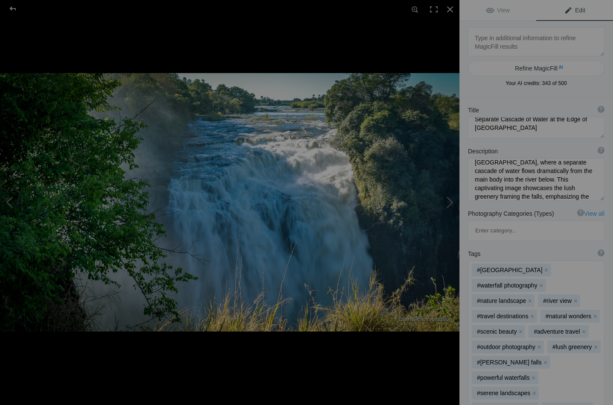
scroll to position [19, 0]
drag, startPoint x: 557, startPoint y: 166, endPoint x: 568, endPoint y: 166, distance: 10.7
click at [568, 166] on textarea at bounding box center [536, 179] width 137 height 43
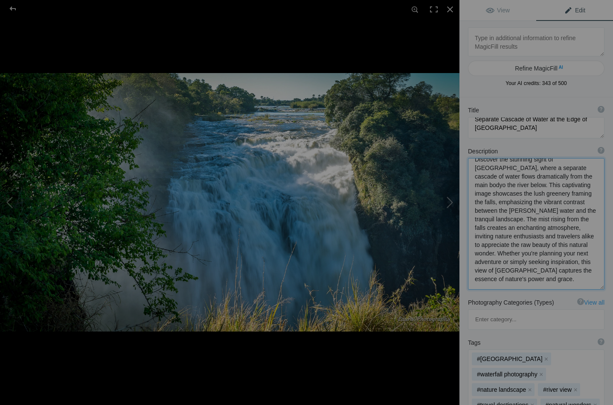
scroll to position [1, 0]
drag, startPoint x: 490, startPoint y: 193, endPoint x: 473, endPoint y: 193, distance: 17.1
click at [473, 193] on textarea at bounding box center [536, 223] width 137 height 131
drag, startPoint x: 573, startPoint y: 195, endPoint x: 588, endPoint y: 195, distance: 14.5
click at [588, 195] on textarea at bounding box center [536, 223] width 137 height 131
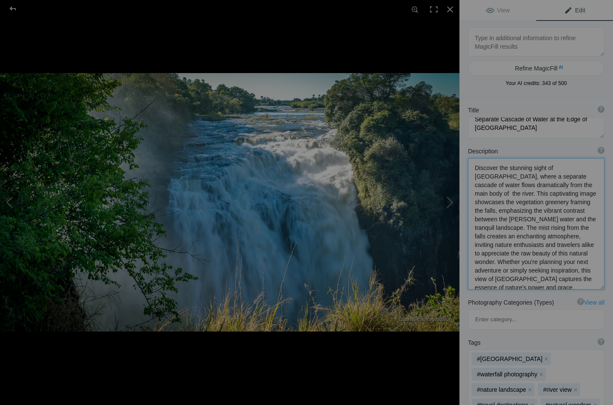
drag, startPoint x: 526, startPoint y: 202, endPoint x: 503, endPoint y: 202, distance: 23.0
click at [503, 202] on textarea at bounding box center [536, 223] width 137 height 131
click at [571, 202] on textarea at bounding box center [536, 223] width 137 height 131
drag, startPoint x: 511, startPoint y: 228, endPoint x: 543, endPoint y: 230, distance: 32.0
click at [543, 230] on textarea at bounding box center [536, 223] width 137 height 131
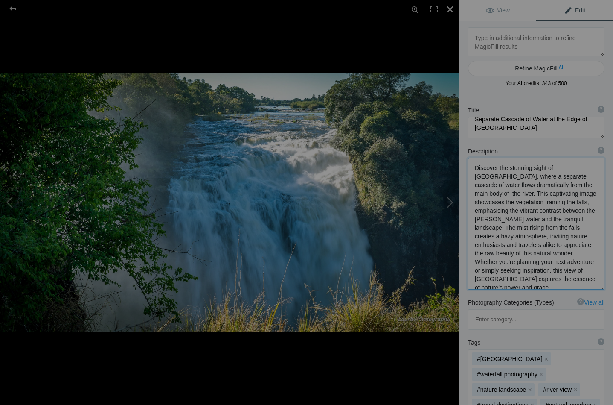
click at [530, 236] on textarea at bounding box center [536, 223] width 137 height 131
drag, startPoint x: 573, startPoint y: 244, endPoint x: 587, endPoint y: 276, distance: 35.5
click at [587, 276] on textarea at bounding box center [536, 223] width 137 height 131
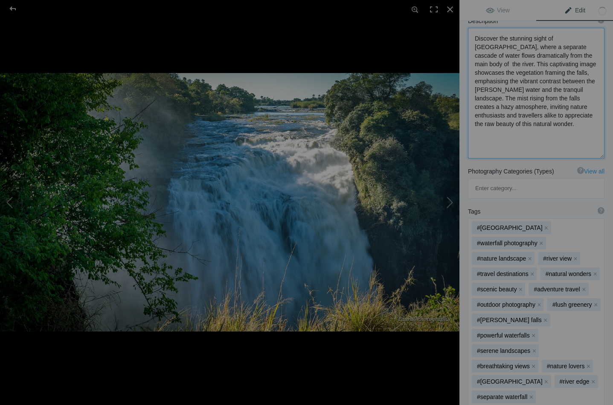
scroll to position [135, 0]
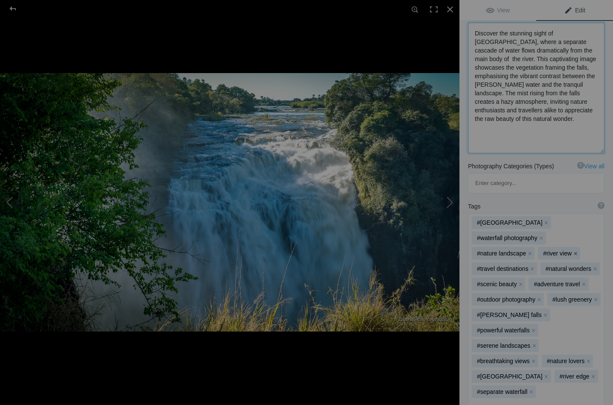
type textarea "Discover the stunning sight of Victoria Falls, where a separate cascade of wate…"
click at [575, 250] on button "x" at bounding box center [576, 253] width 6 height 6
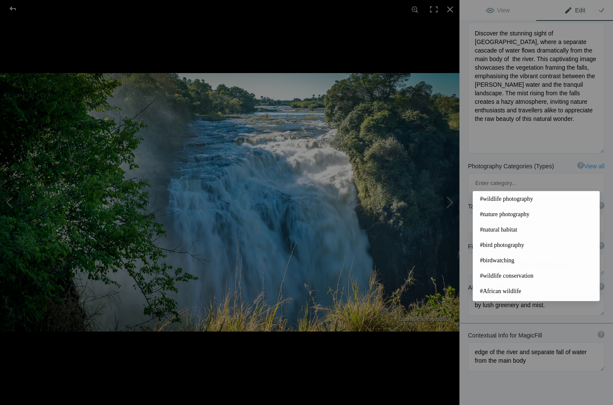
click at [539, 339] on div "Contextual Info for MagicFill ? Use this section to add details that aren’t vis…" at bounding box center [537, 350] width 154 height 49
click at [495, 215] on input at bounding box center [536, 222] width 127 height 15
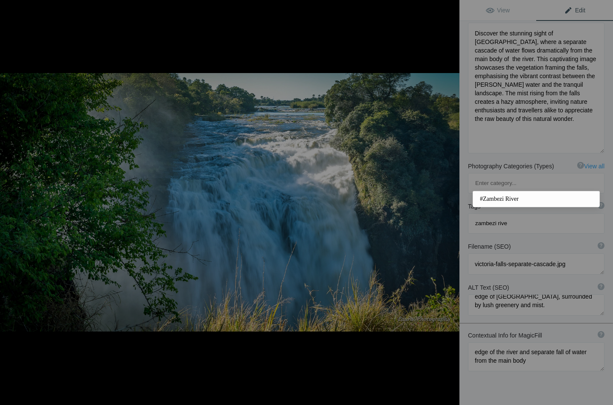
type input "zambezi river"
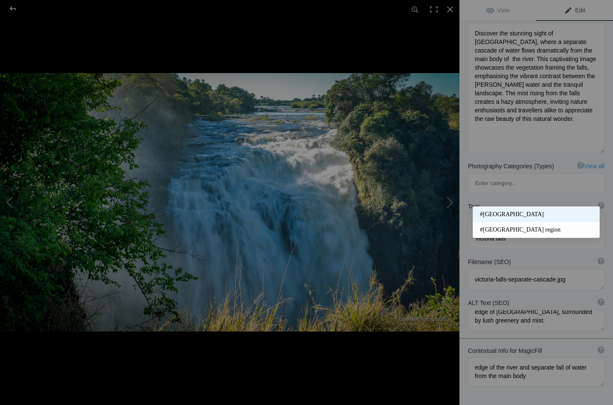
type input "Victoria falls"
click at [501, 213] on span "#[GEOGRAPHIC_DATA]" at bounding box center [536, 214] width 113 height 9
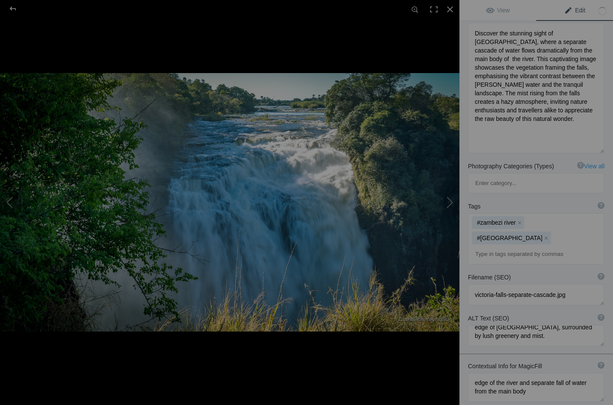
click at [484, 246] on input at bounding box center [536, 253] width 127 height 15
type input "walking trail on the Zimbabwe side"
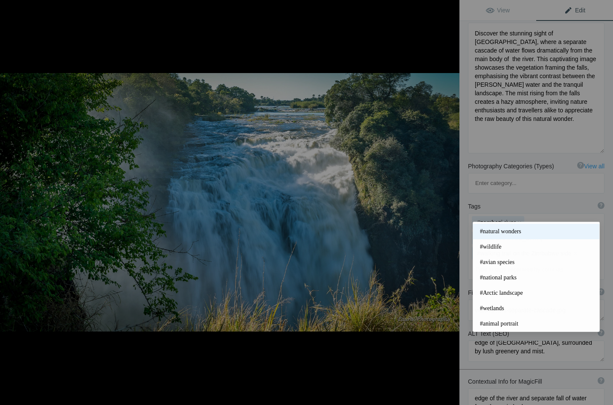
scroll to position [186, 0]
click at [498, 228] on span "#natural wonders" at bounding box center [536, 228] width 113 height 9
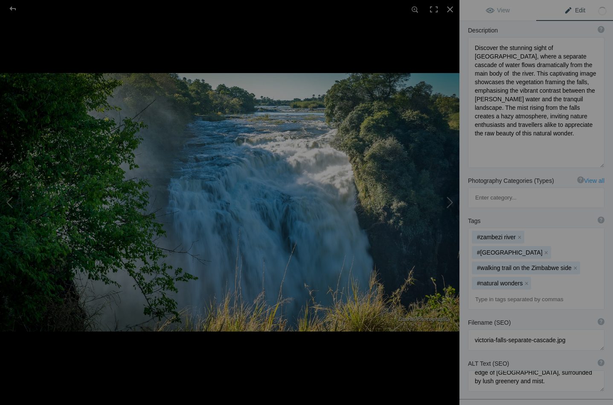
scroll to position [120, 0]
drag, startPoint x: 532, startPoint y: 318, endPoint x: 535, endPoint y: 328, distance: 10.3
click at [535, 371] on textarea at bounding box center [536, 381] width 137 height 21
type textarea "A view of a separate cascade of water at the edge of Victoria Falls,"
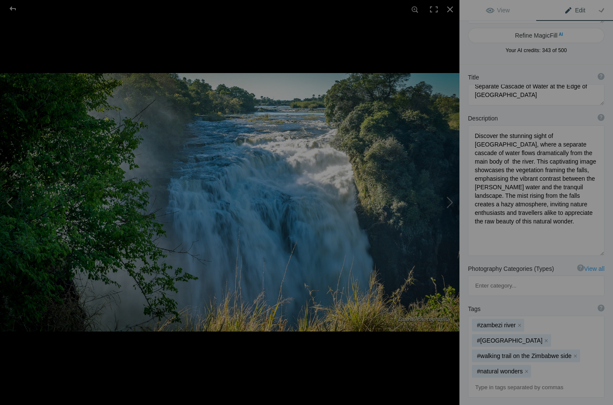
scroll to position [30, 0]
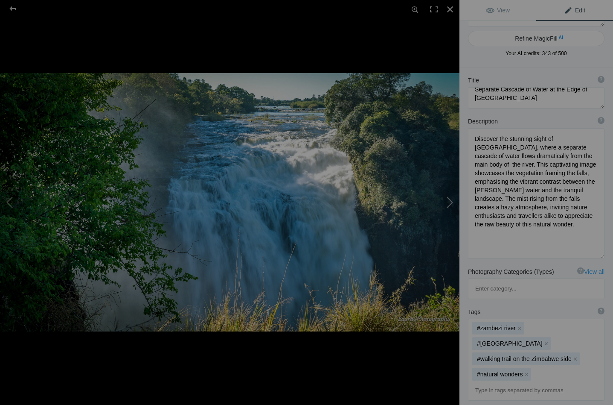
click at [449, 200] on button at bounding box center [428, 202] width 64 height 146
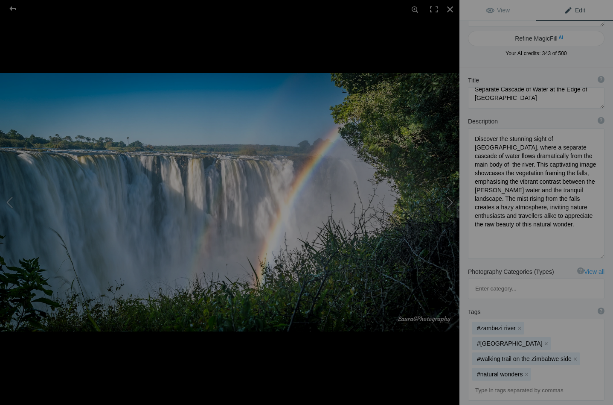
type textarea "Majestic View of [GEOGRAPHIC_DATA] with Rainbow"
type textarea "Victoria Falls, one of the world's largest and most stunning waterfalls. This c…"
type textarea "victoria-falls-waterfall-rainbow.jpg"
type textarea "A view of Victoria Falls displaying a wall of water with a rainbow in the mist,…"
type textarea "view of a wall of water from across the abyss"
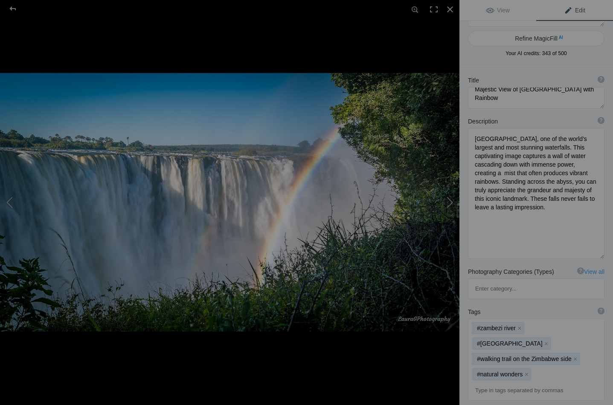
scroll to position [0, 0]
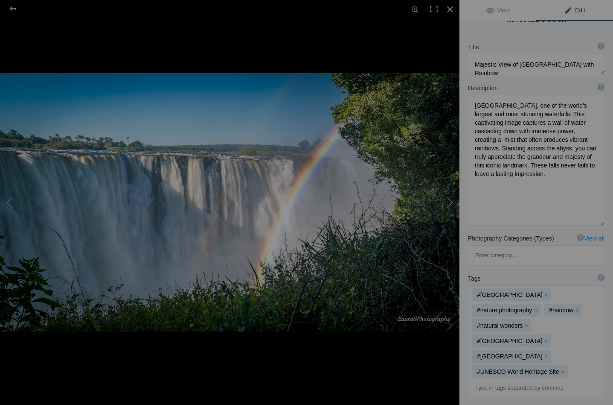
click at [449, 200] on button at bounding box center [428, 202] width 64 height 146
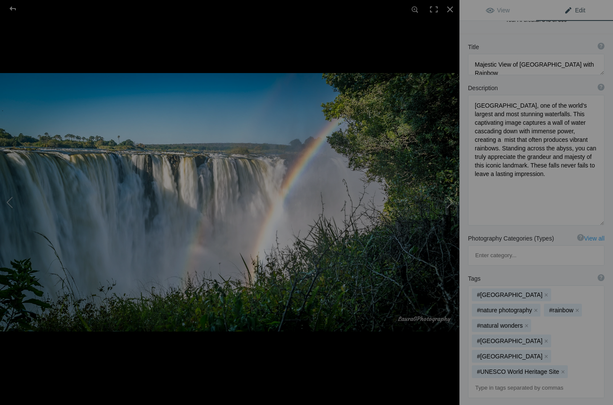
click at [449, 200] on button at bounding box center [428, 202] width 64 height 146
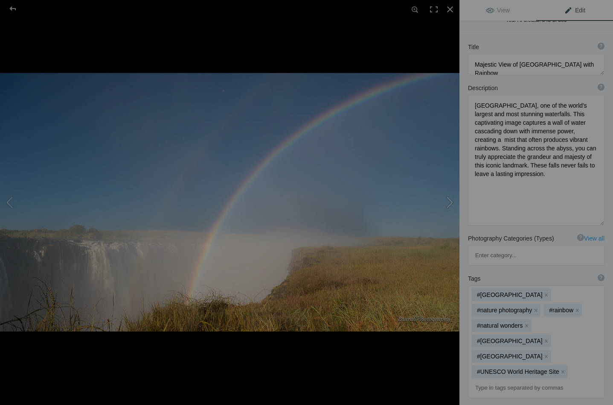
type textarea "Victoria Falls_NZ65301"
type textarea "Victoria_Falls_NZ65301.jpg"
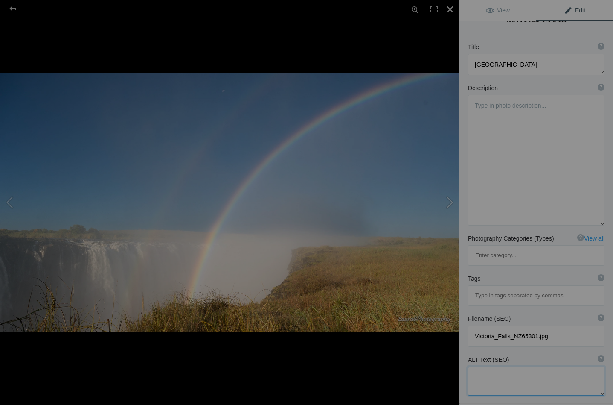
type textarea "Victoria Falls with a Double Rainbow"
type textarea "This captivating image captures the vibrant double rainbow arching over the cas…"
type textarea "victoria-falls-rainbow.jpg"
type textarea "A stunning view of Victoria Falls with a vibrant double rainbow arching over th…"
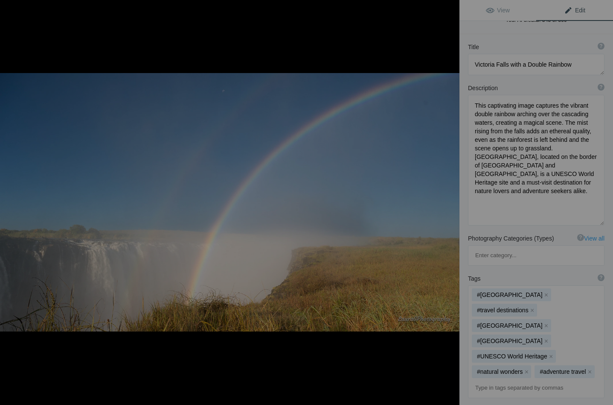
click at [449, 200] on button at bounding box center [428, 202] width 64 height 146
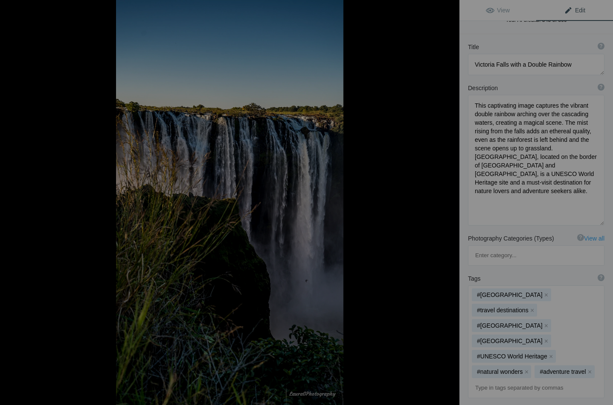
type textarea "Majestic [GEOGRAPHIC_DATA]: A Natural Wonder"
type textarea "Experience the breathtaking beauty of Victoria Falls, one of the world's larges…"
type textarea "victoria-falls-nature-wonder.jpg"
type textarea "A view of Victoria Falls, showing the powerful cascade of water."
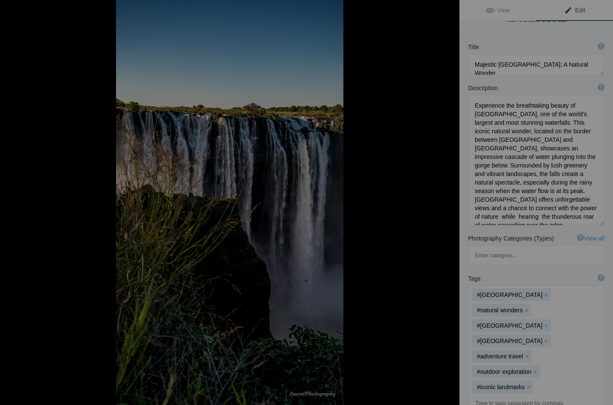
click at [449, 200] on button at bounding box center [428, 202] width 64 height 146
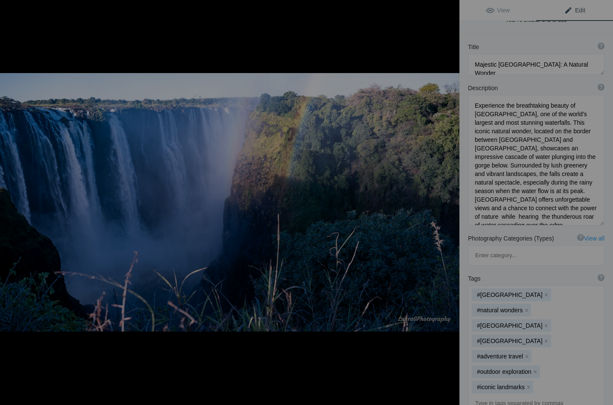
click at [449, 200] on button at bounding box center [428, 202] width 64 height 146
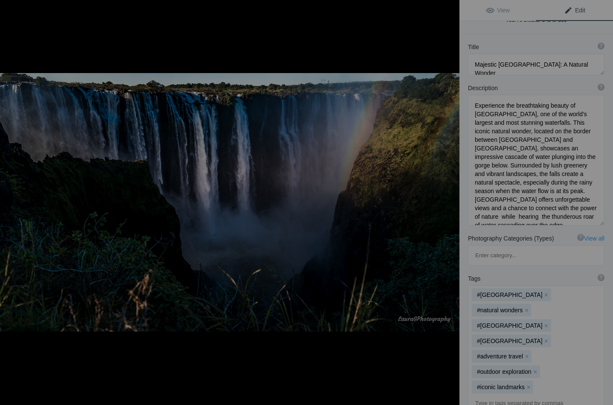
type textarea "[GEOGRAPHIC_DATA] at [GEOGRAPHIC_DATA]: A Stunning Display of Nature's Power"
type textarea "The late afternoon, where deep shadows create a dramatic contrast against the r…"
type textarea "victoria-falls-late-afternoon.jpg"
type textarea "A view of Victoria Falls captured in the late afternoon, showcasing deep shadow…"
type textarea "Late afternoon deep shadows at the junction of the gorge and the abyss"
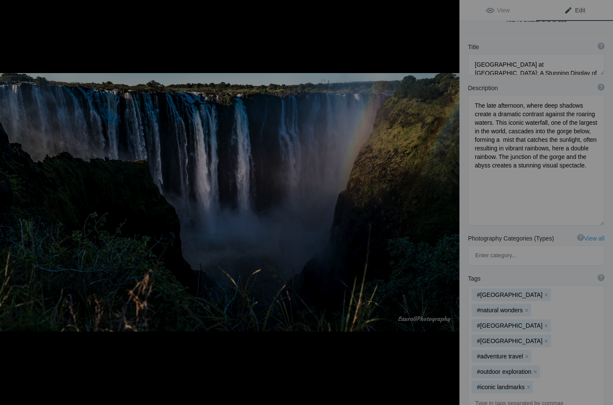
type textarea "Majestic [GEOGRAPHIC_DATA]: A Dance of Mist and Rainbows"
type textarea "Thundering waters cascade into a stunning gorge, creating a display of mist and…"
type textarea "victoria-falls-mist-rainbow.jpg"
type textarea "A view of Victoria Falls, showcasing thundering waters, mist, and a vibrant rai…"
type textarea "A jumble of mist, rainbow and thundering waters at the junction of the gorge"
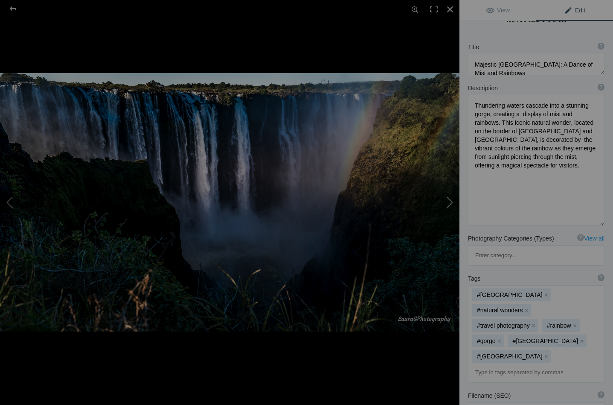
click at [451, 200] on button at bounding box center [428, 202] width 64 height 146
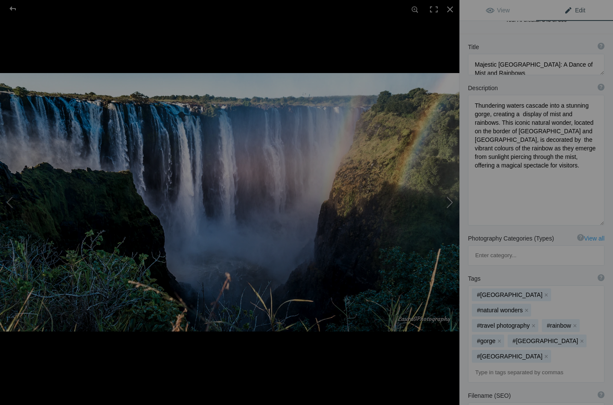
click at [451, 200] on button at bounding box center [428, 202] width 64 height 146
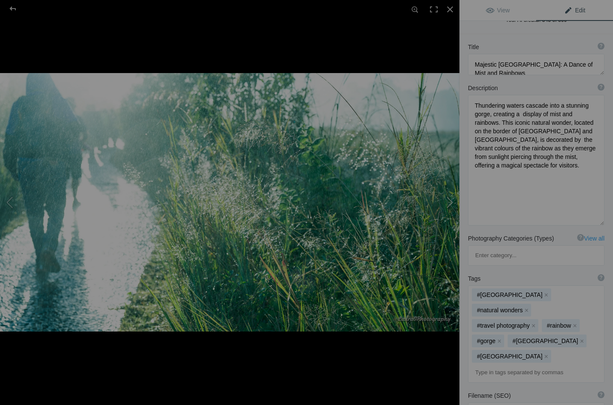
type textarea "Victoria Falls Rainforest_NZ65347"
type textarea "Victoria_Falls_NZ65347.jpg.null"
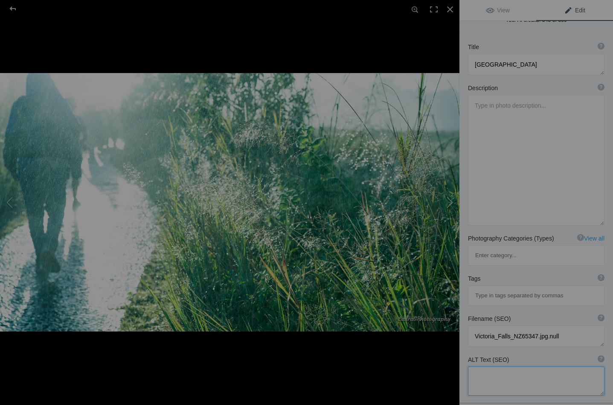
type textarea "Victoria Falls_NZ65331"
type textarea "Victoria_Falls_NZ65331.jpg"
click at [13, 8] on div at bounding box center [12, 8] width 31 height 17
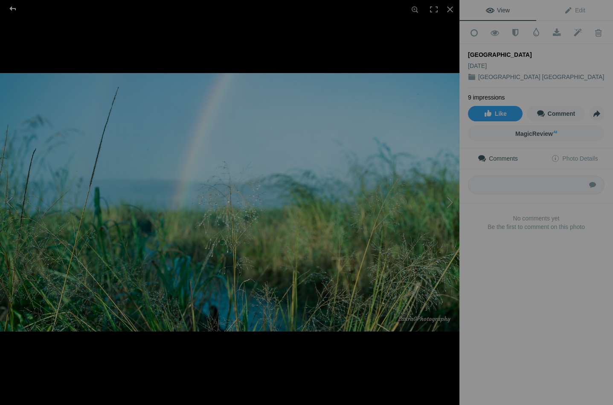
click at [14, 8] on div at bounding box center [12, 8] width 31 height 17
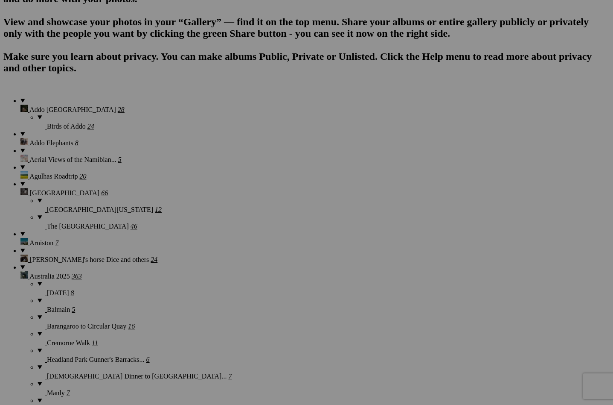
click at [250, 257] on span "Yes" at bounding box center [245, 258] width 10 height 7
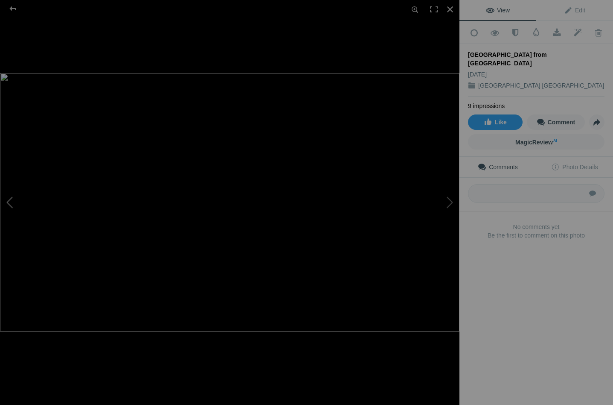
click at [10, 196] on button at bounding box center [32, 202] width 64 height 146
click at [450, 201] on button at bounding box center [428, 202] width 64 height 146
click at [12, 7] on div at bounding box center [12, 8] width 31 height 17
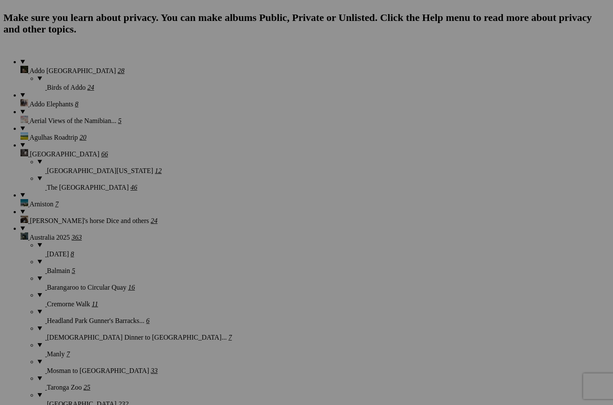
scroll to position [652, 0]
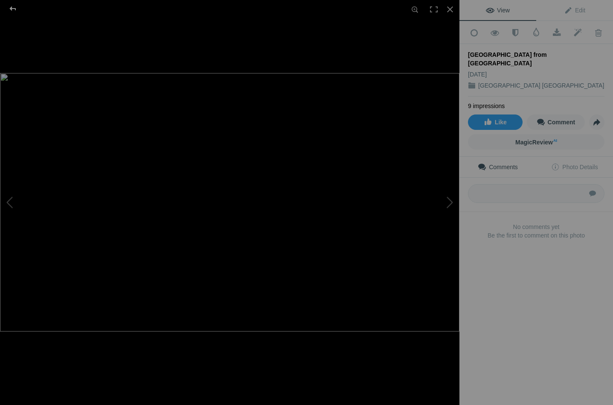
click at [13, 7] on div at bounding box center [12, 8] width 31 height 17
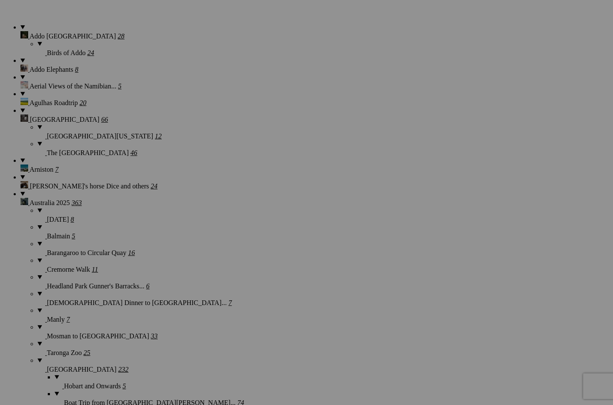
scroll to position [685, 0]
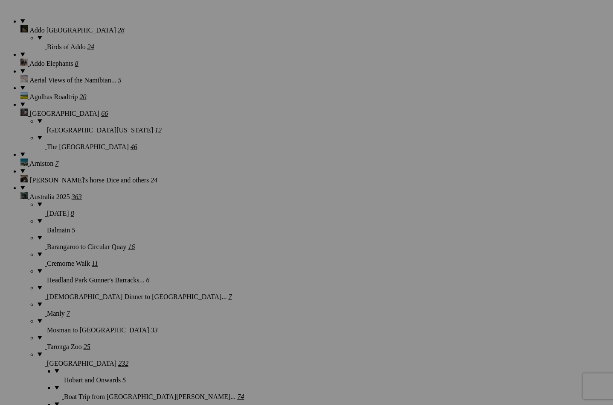
click at [250, 258] on link "Yes" at bounding box center [245, 258] width 10 height 7
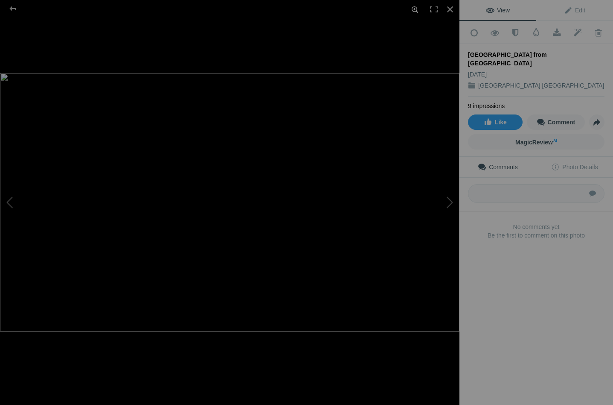
click at [416, 7] on div at bounding box center [415, 9] width 19 height 19
click at [14, 7] on div at bounding box center [12, 8] width 31 height 17
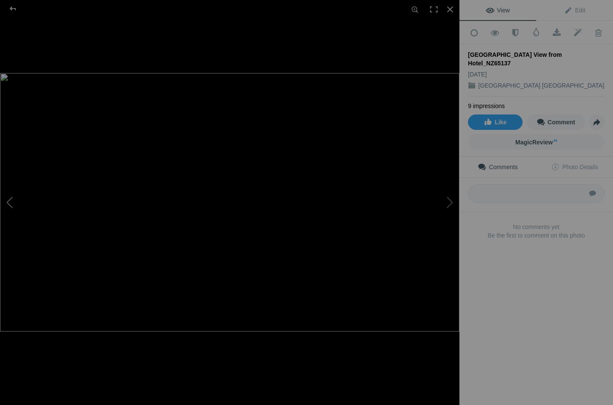
click at [10, 197] on button at bounding box center [32, 202] width 64 height 146
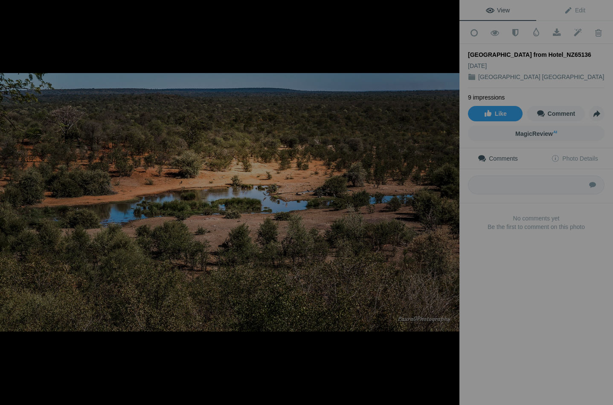
click at [10, 197] on button at bounding box center [32, 202] width 64 height 146
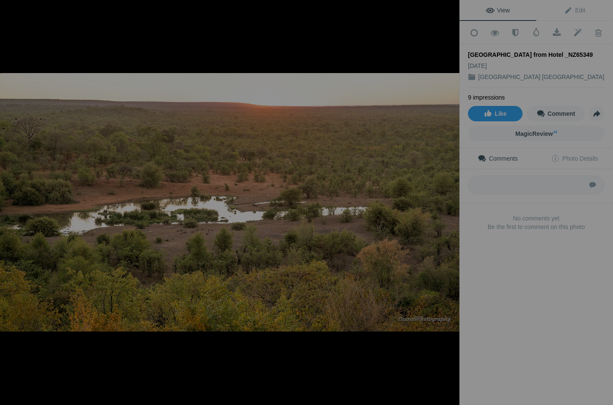
click at [10, 197] on button at bounding box center [32, 202] width 64 height 146
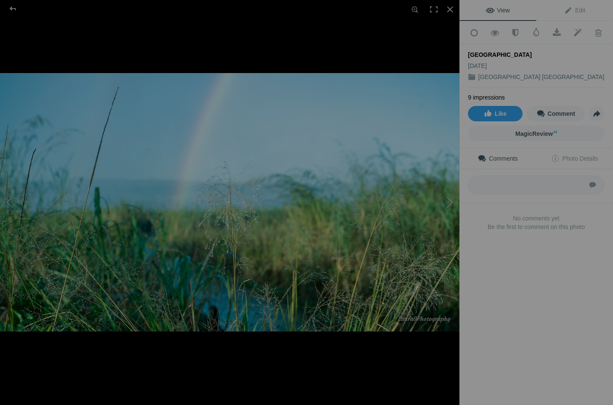
click at [451, 200] on button at bounding box center [428, 202] width 64 height 146
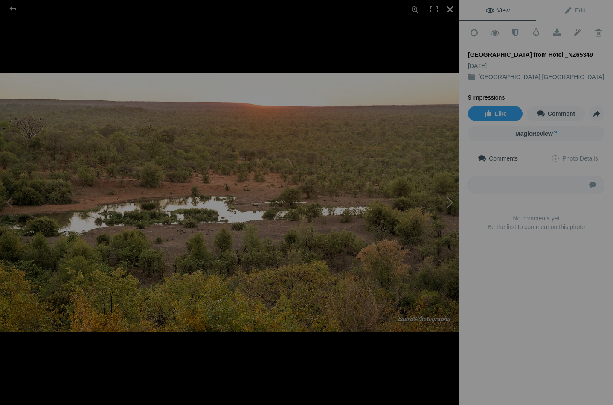
click at [451, 202] on button at bounding box center [428, 202] width 64 height 146
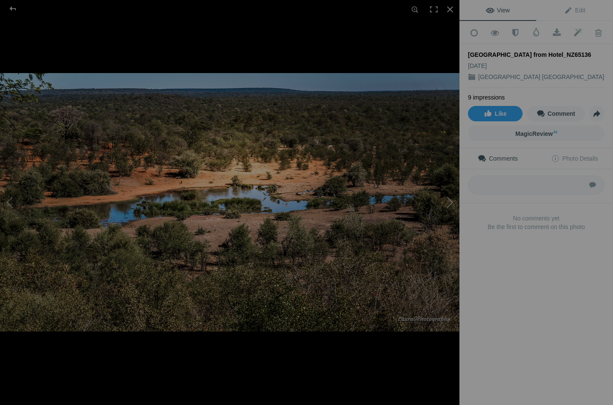
click at [451, 202] on button at bounding box center [428, 202] width 64 height 146
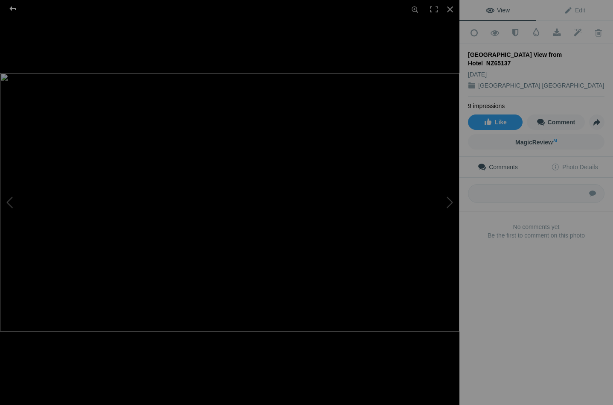
click at [13, 4] on div at bounding box center [12, 8] width 31 height 17
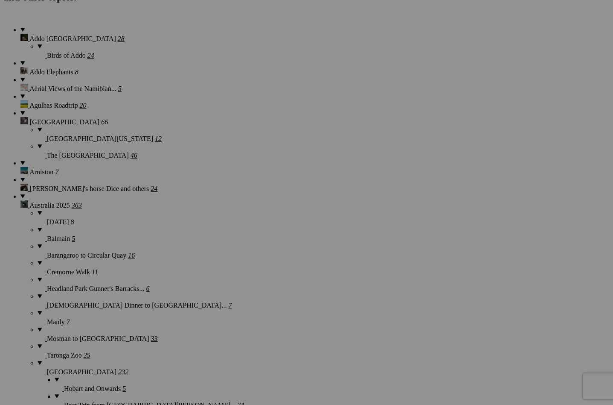
click at [250, 261] on span "Yes" at bounding box center [245, 258] width 10 height 7
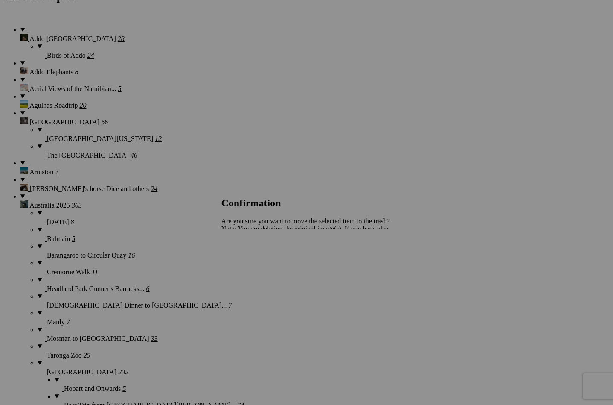
click at [250, 259] on span "Yes" at bounding box center [245, 258] width 10 height 7
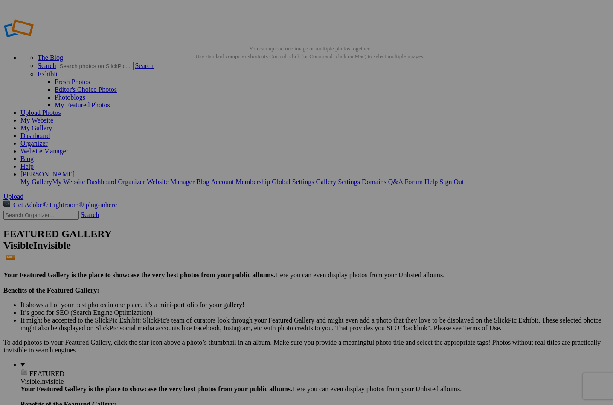
scroll to position [0, 0]
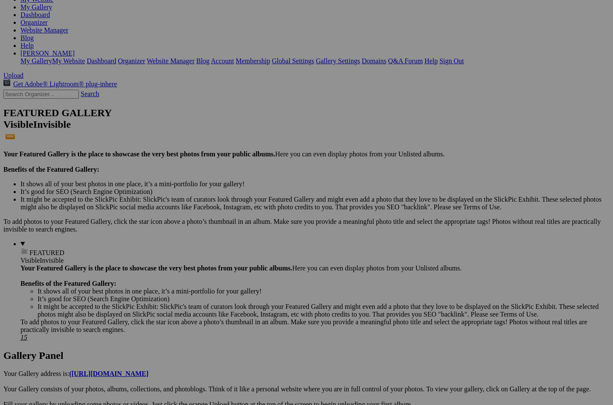
scroll to position [116, 0]
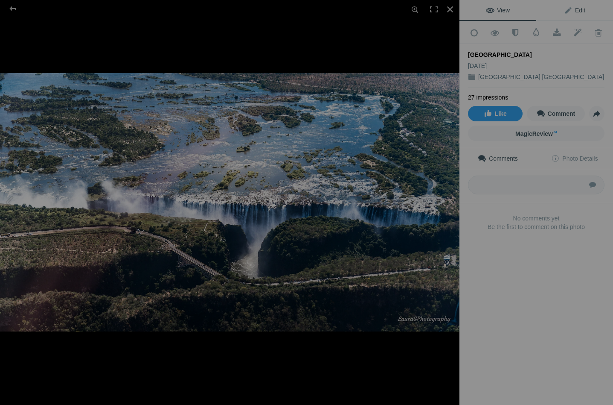
click at [577, 11] on span "Edit" at bounding box center [574, 10] width 21 height 7
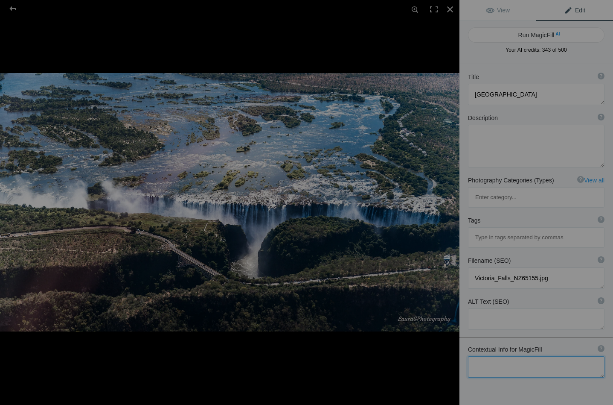
click at [479, 356] on textarea at bounding box center [536, 366] width 137 height 21
type textarea "View across the width of the Falls including the gorge"
click at [536, 32] on button "Run MagicFill AI" at bounding box center [536, 34] width 137 height 15
type textarea "Breathtaking Aerial View of Victoria Falls and Gorge"
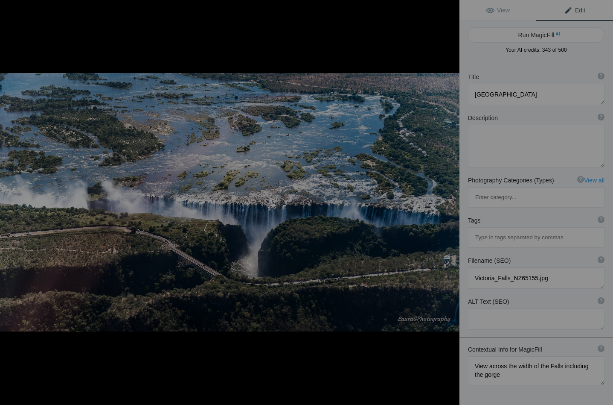
type textarea "Experience the stunning beauty of Victoria Falls from above, showcasing the exp…"
type textarea "victoria-falls-aerial-view.jpg"
type textarea "Aerial view of Victoria Falls showcasing the gorge and surrounding landscape, w…"
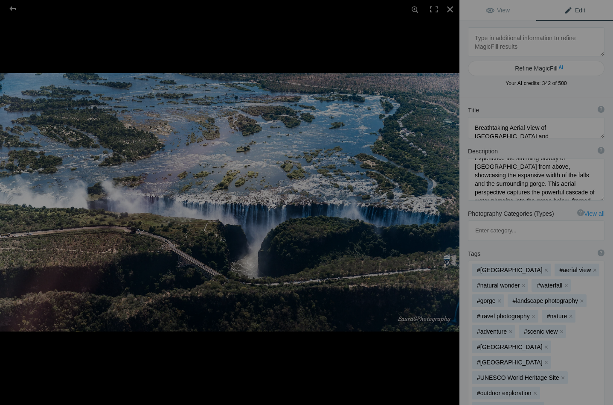
scroll to position [12, 0]
drag, startPoint x: 508, startPoint y: 126, endPoint x: 468, endPoint y: 127, distance: 40.1
click at [468, 127] on textarea at bounding box center [536, 127] width 137 height 21
type textarea "Aerial View of [GEOGRAPHIC_DATA] and [GEOGRAPHIC_DATA]"
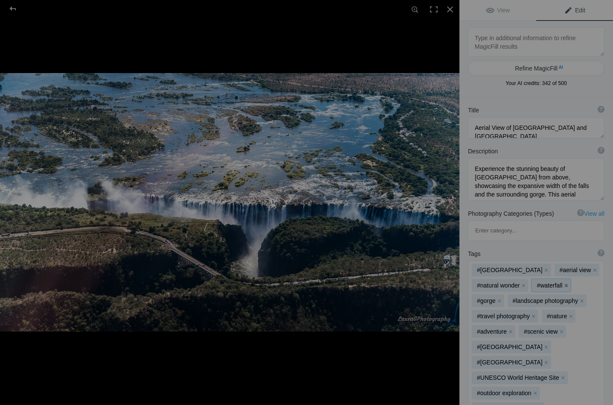
click at [566, 282] on button "x" at bounding box center [566, 285] width 6 height 6
click at [546, 297] on button "x" at bounding box center [546, 300] width 6 height 6
click at [571, 297] on button "x" at bounding box center [571, 300] width 6 height 6
click at [581, 297] on button "x" at bounding box center [581, 300] width 6 height 6
click at [584, 297] on button "x" at bounding box center [585, 300] width 6 height 6
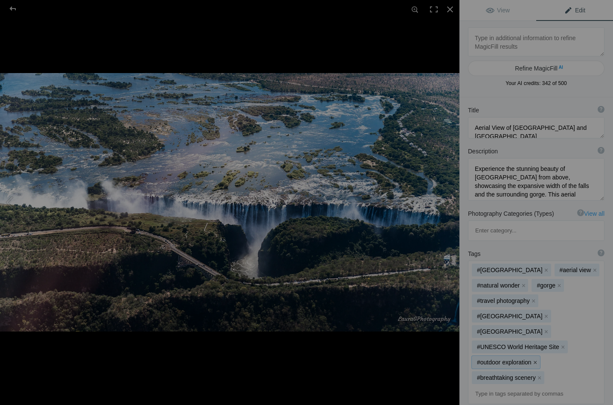
click at [534, 359] on button "x" at bounding box center [536, 362] width 6 height 6
click at [540, 359] on button "x" at bounding box center [540, 362] width 6 height 6
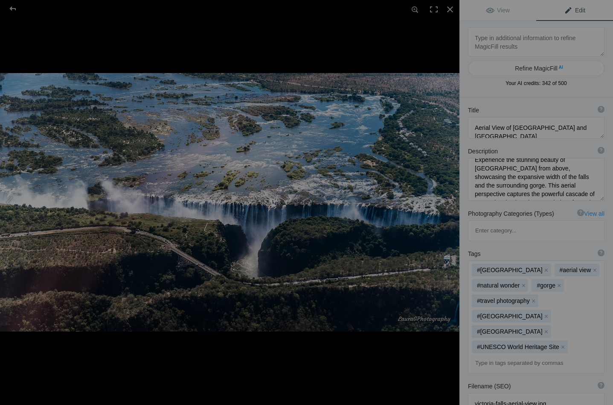
scroll to position [11, 0]
drag, startPoint x: 537, startPoint y: 167, endPoint x: 521, endPoint y: 167, distance: 15.8
click at [521, 167] on textarea at bounding box center [536, 179] width 137 height 43
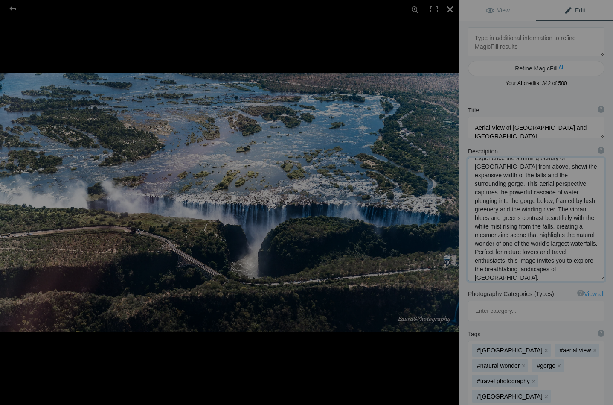
scroll to position [1, 0]
drag, startPoint x: 509, startPoint y: 210, endPoint x: 470, endPoint y: 211, distance: 39.3
click at [470, 211] on textarea at bounding box center [536, 219] width 137 height 123
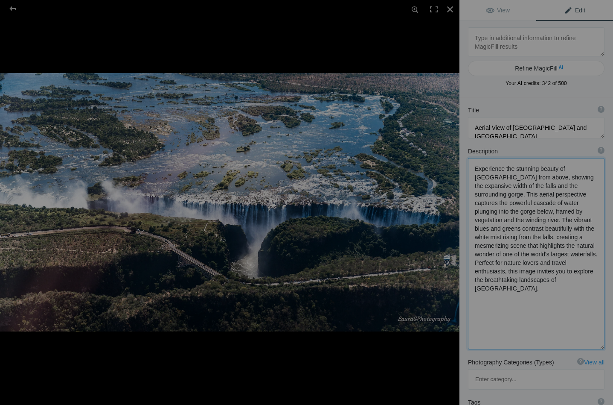
drag, startPoint x: 508, startPoint y: 237, endPoint x: 472, endPoint y: 237, distance: 36.3
click at [472, 237] on textarea at bounding box center [536, 253] width 137 height 191
drag, startPoint x: 540, startPoint y: 246, endPoint x: 548, endPoint y: 268, distance: 23.2
click at [548, 268] on textarea at bounding box center [536, 252] width 137 height 189
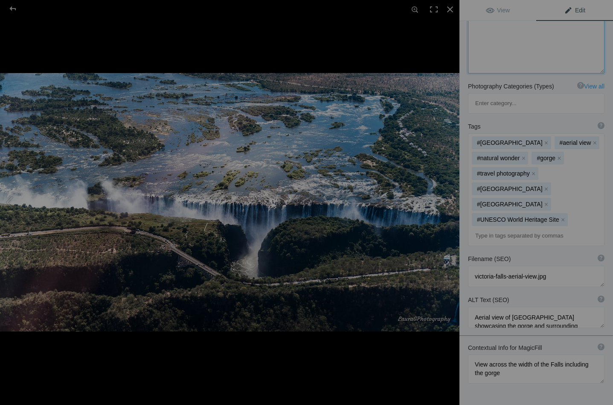
type textarea "Experience the stunning beauty of Victoria Falls from above, showing the expans…"
drag, startPoint x: 574, startPoint y: 262, endPoint x: 558, endPoint y: 263, distance: 16.7
click at [558, 306] on textarea at bounding box center [536, 316] width 137 height 21
drag, startPoint x: 536, startPoint y: 278, endPoint x: 489, endPoint y: 281, distance: 47.0
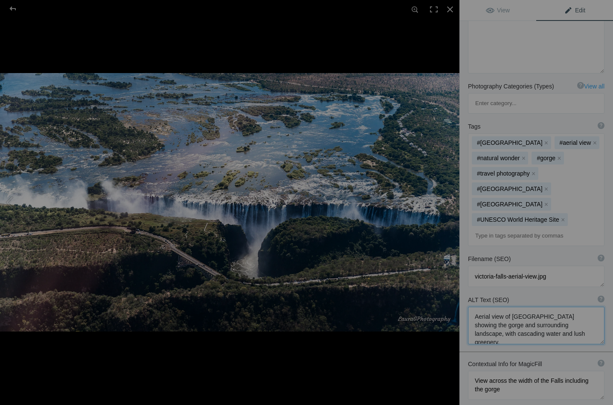
click at [489, 306] on textarea at bounding box center [536, 325] width 137 height 38
click at [12, 6] on div at bounding box center [12, 8] width 31 height 17
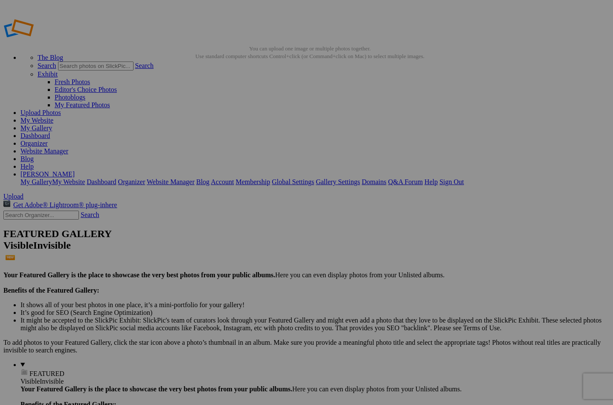
type textarea "Aerial view of Victoria Falls showing the gorge and surrounding landscape, with…"
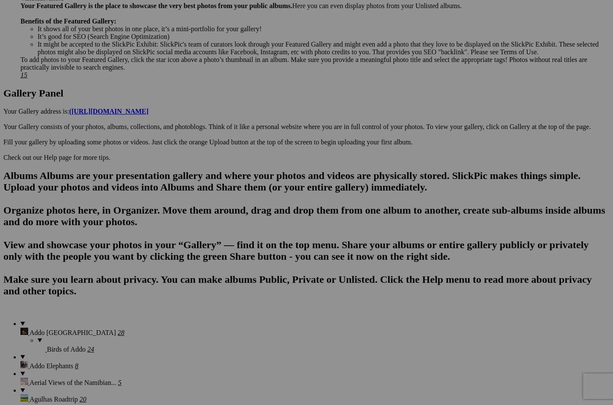
scroll to position [386, 0]
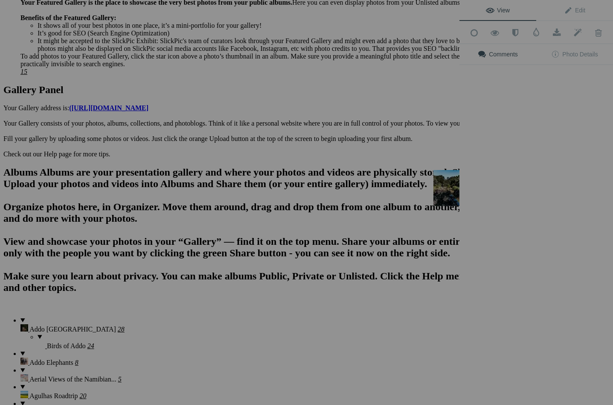
scroll to position [0, 0]
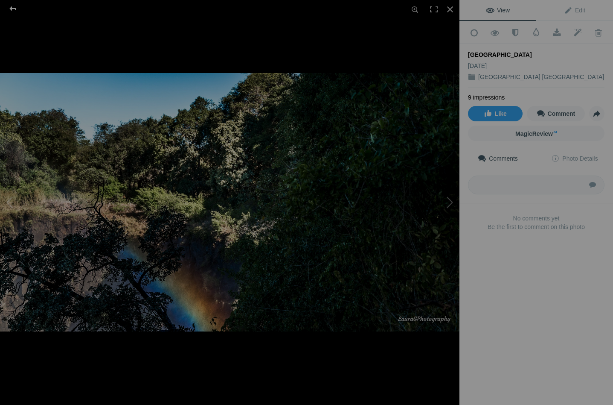
click at [15, 7] on div at bounding box center [12, 8] width 31 height 17
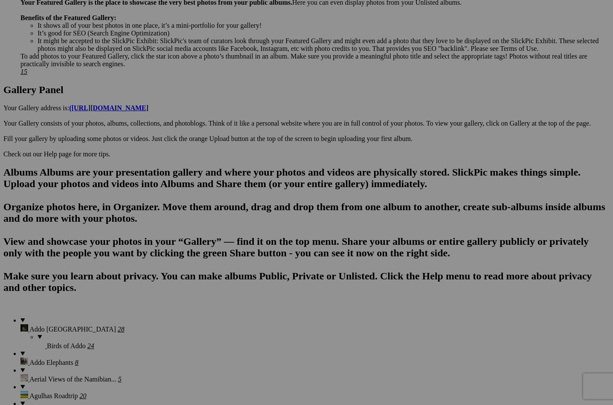
click at [250, 259] on span "Yes" at bounding box center [245, 258] width 10 height 7
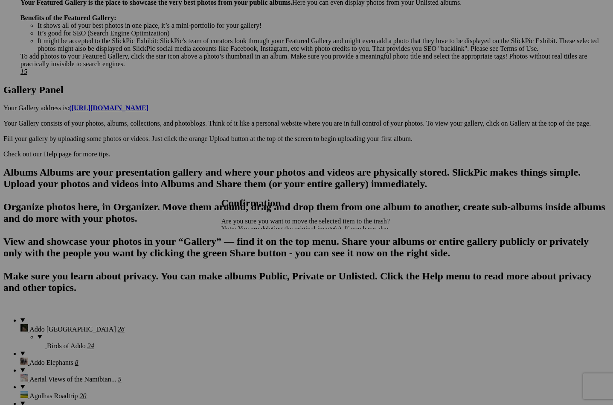
click at [250, 259] on link "Yes" at bounding box center [245, 258] width 10 height 7
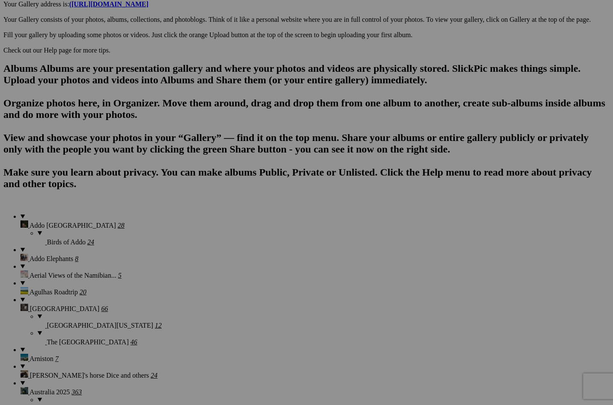
scroll to position [491, 0]
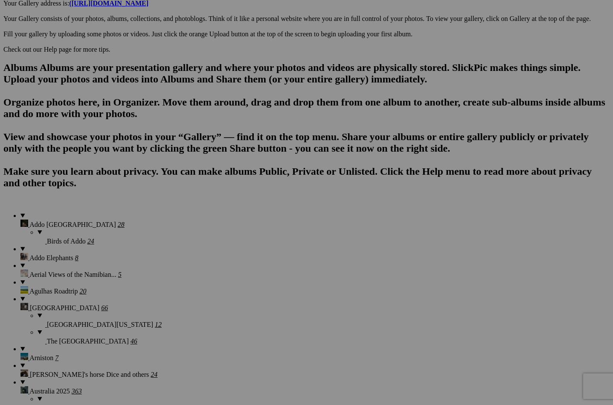
click at [250, 259] on span "Yes" at bounding box center [245, 258] width 10 height 7
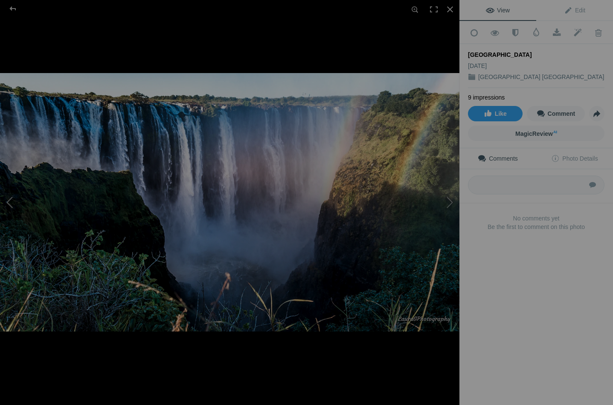
click at [12, 199] on button at bounding box center [32, 202] width 64 height 146
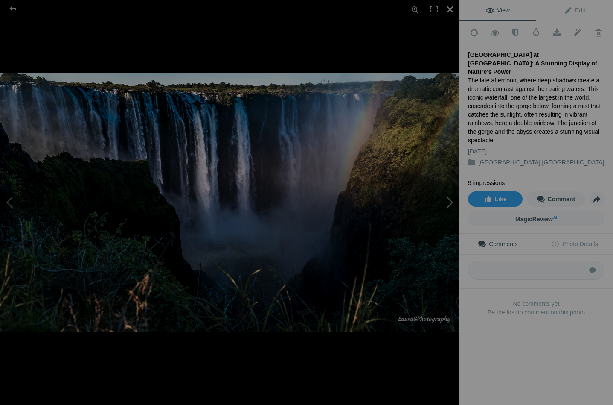
click at [452, 199] on button at bounding box center [428, 202] width 64 height 146
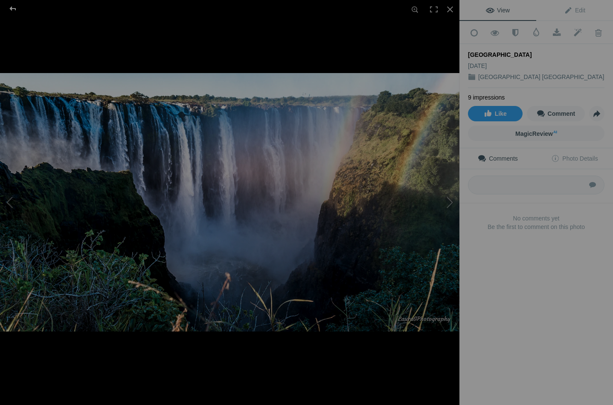
click at [14, 9] on div at bounding box center [12, 8] width 31 height 17
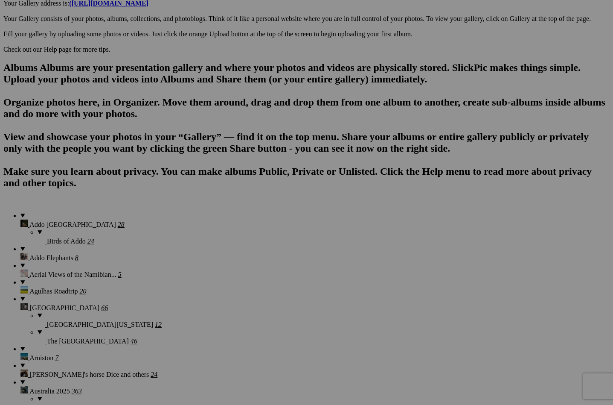
click at [250, 259] on span "Yes" at bounding box center [245, 258] width 10 height 7
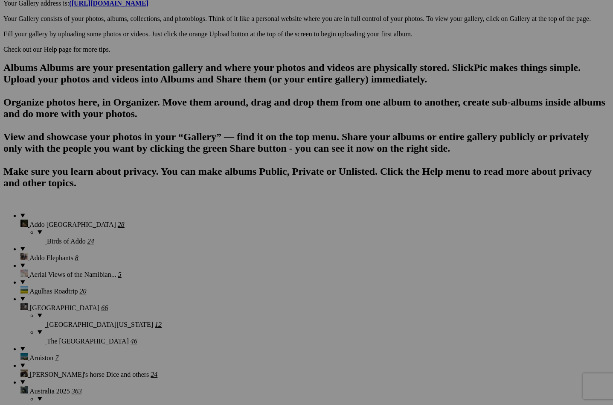
drag, startPoint x: 465, startPoint y: 325, endPoint x: 429, endPoint y: 325, distance: 35.8
type input "View of a waterhole from Hotel_NZ65136"
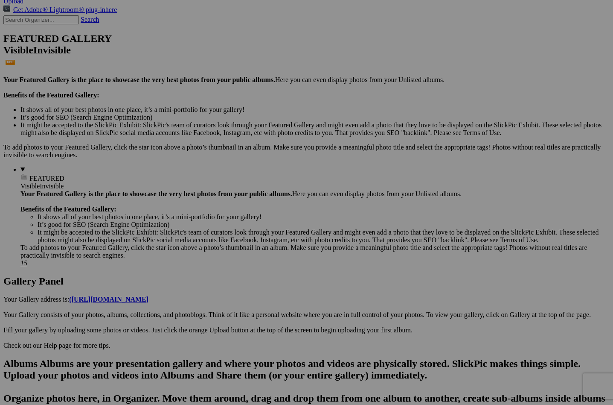
scroll to position [193, 0]
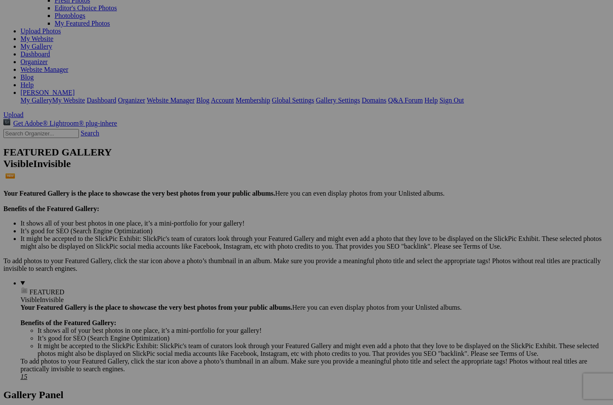
scroll to position [84, 0]
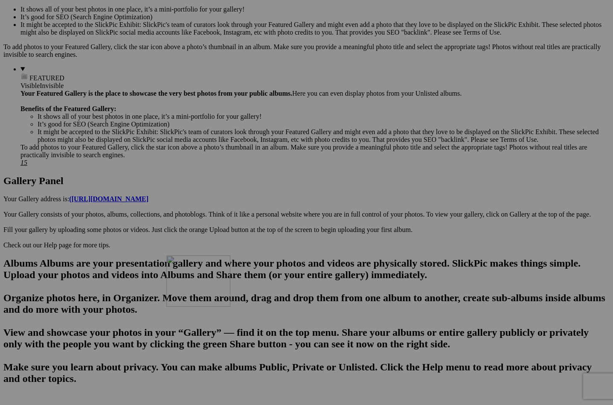
scroll to position [312, 0]
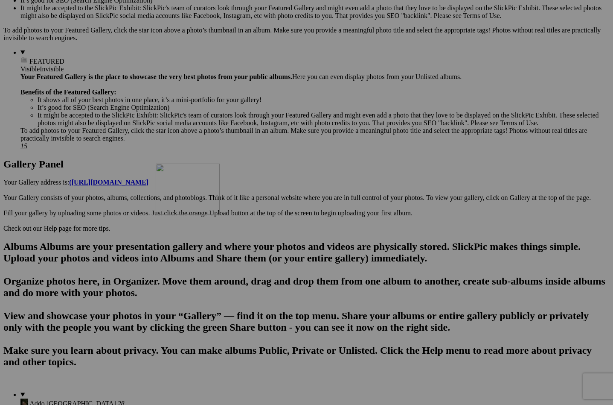
drag, startPoint x: 245, startPoint y: 133, endPoint x: 279, endPoint y: 238, distance: 110.4
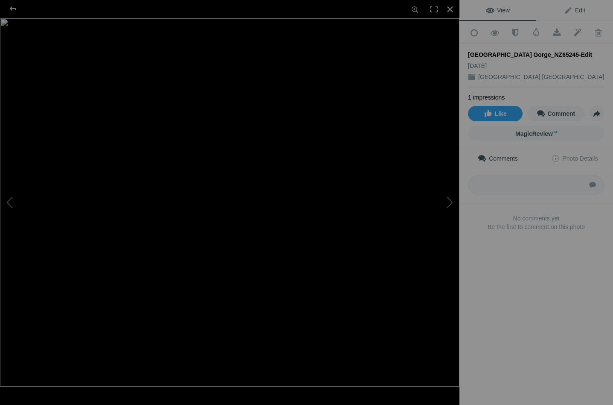
click at [579, 6] on link "Edit" at bounding box center [574, 10] width 77 height 20
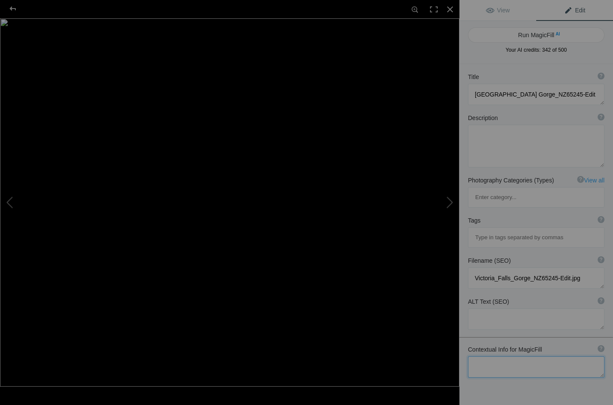
click at [491, 356] on textarea at bounding box center [536, 366] width 137 height 21
type textarea "Misty Gorge with main falls in background"
click at [530, 34] on button "Run MagicFill AI" at bounding box center [536, 34] width 137 height 15
type textarea "Misty Gorge with Majestic Falls in the Background"
type textarea "Experience the breathtaking beauty of the Misty Gorge, where the powerful falls…"
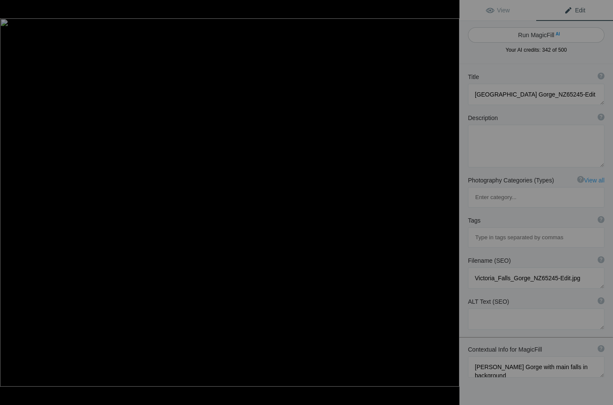
type textarea "misty-gorge-majestic-falls.jpg"
type textarea "A stunning view of Misty Gorge with powerful falls in the background, surrounde…"
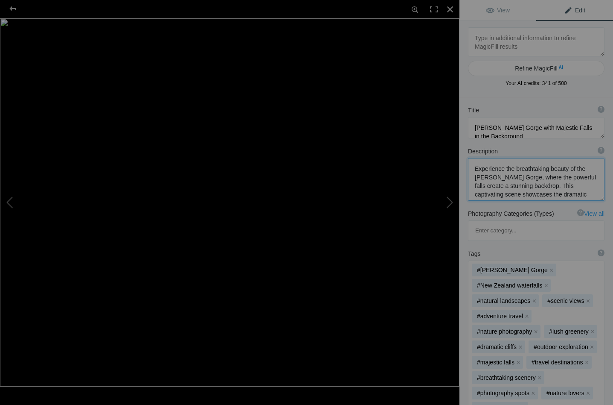
drag, startPoint x: 547, startPoint y: 167, endPoint x: 470, endPoint y: 171, distance: 76.9
click at [470, 171] on textarea at bounding box center [536, 179] width 137 height 43
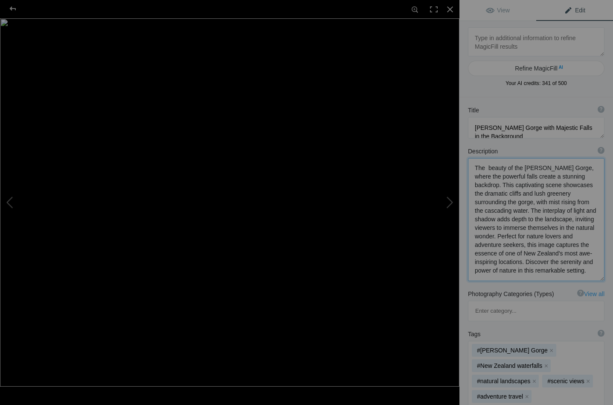
scroll to position [1, 0]
drag, startPoint x: 561, startPoint y: 227, endPoint x: 553, endPoint y: 274, distance: 47.6
click at [553, 274] on textarea at bounding box center [536, 219] width 137 height 123
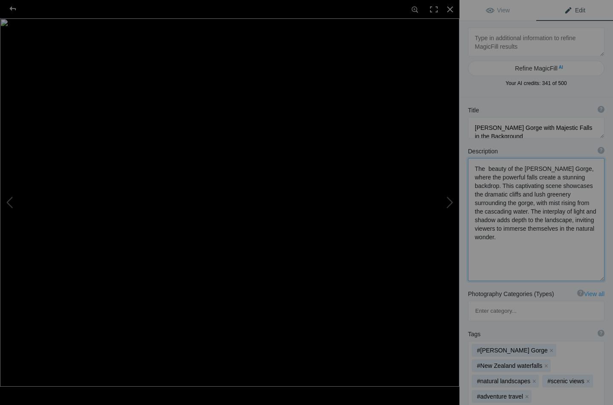
scroll to position [0, 0]
click at [527, 168] on textarea at bounding box center [536, 219] width 137 height 122
click at [499, 177] on textarea at bounding box center [536, 218] width 137 height 120
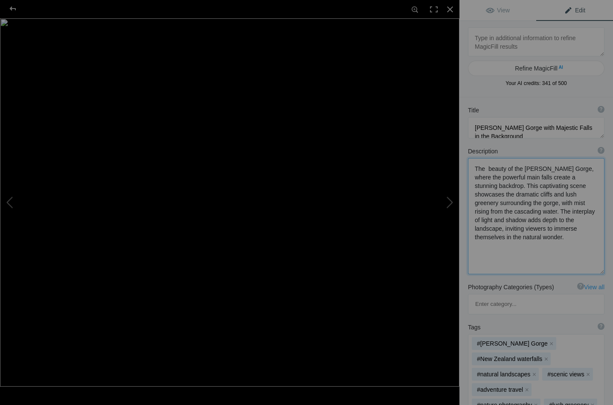
drag, startPoint x: 545, startPoint y: 177, endPoint x: 568, endPoint y: 179, distance: 22.7
click at [568, 179] on textarea at bounding box center [536, 216] width 137 height 116
click at [571, 178] on textarea at bounding box center [536, 215] width 137 height 115
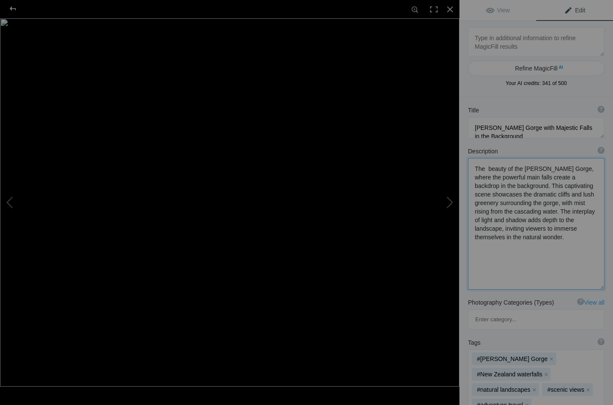
drag, startPoint x: 522, startPoint y: 195, endPoint x: 573, endPoint y: 195, distance: 50.8
click at [573, 195] on textarea at bounding box center [536, 223] width 137 height 131
click at [475, 202] on textarea at bounding box center [536, 223] width 137 height 131
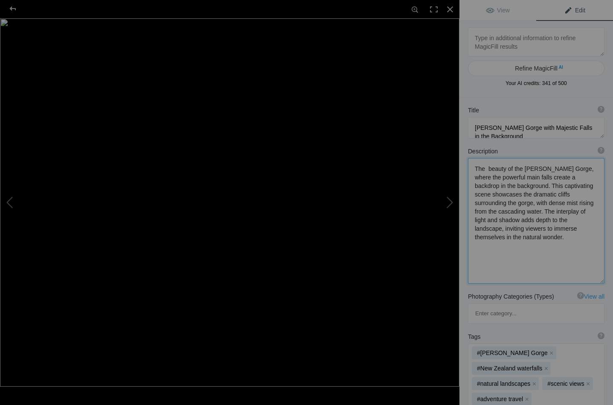
click at [551, 212] on textarea at bounding box center [536, 220] width 137 height 125
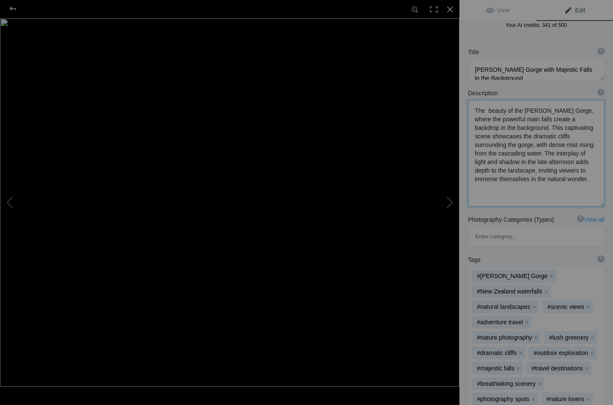
scroll to position [75, 0]
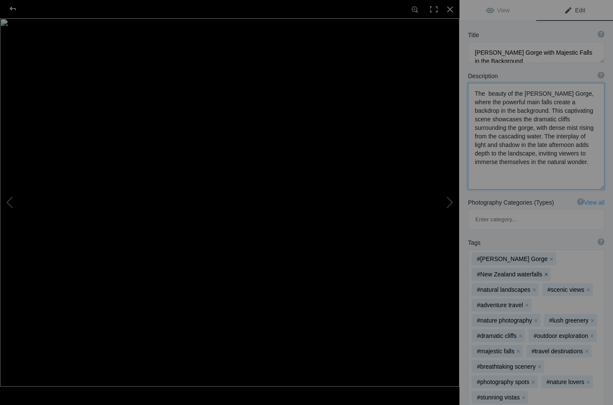
type textarea "The beauty of the [PERSON_NAME] Gorge, where the powerful main falls create a b…"
click at [549, 271] on button "x" at bounding box center [546, 274] width 6 height 6
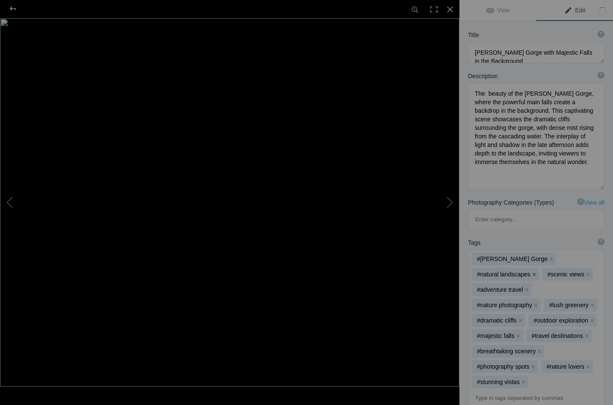
click at [537, 271] on button "x" at bounding box center [534, 274] width 6 height 6
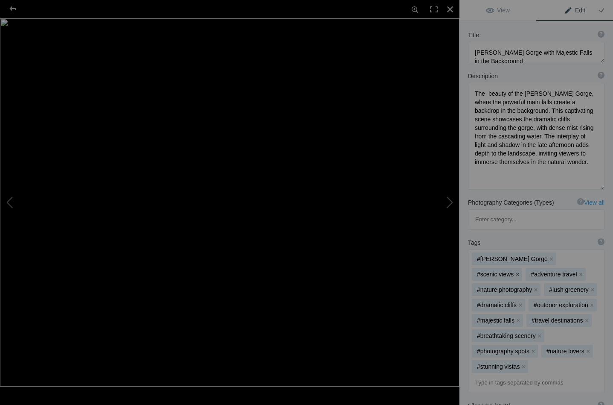
click at [521, 271] on button "x" at bounding box center [518, 274] width 6 height 6
click at [591, 286] on button "x" at bounding box center [593, 289] width 6 height 6
click at [535, 302] on button "x" at bounding box center [536, 305] width 6 height 6
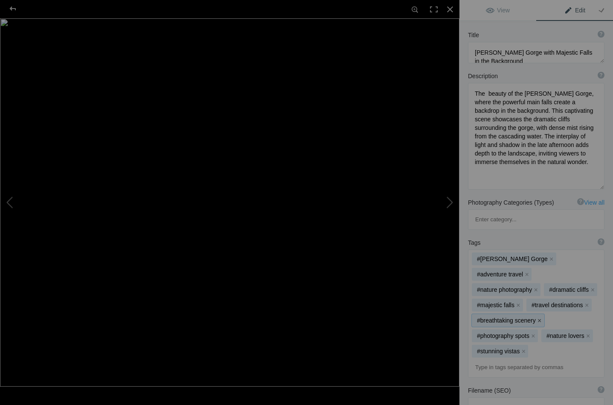
click at [538, 317] on button "x" at bounding box center [540, 320] width 6 height 6
click at [533, 317] on button "x" at bounding box center [533, 320] width 6 height 6
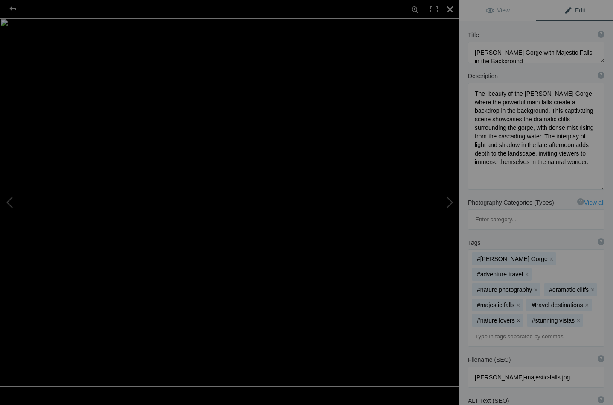
click at [518, 317] on button "x" at bounding box center [519, 320] width 6 height 6
click at [523, 317] on button "x" at bounding box center [524, 320] width 6 height 6
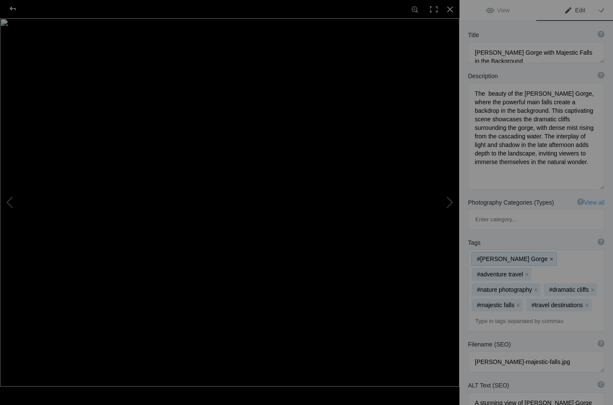
click at [549, 256] on button "x" at bounding box center [552, 259] width 6 height 6
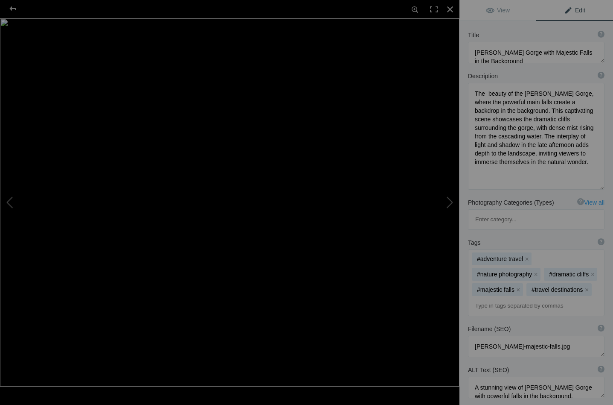
click at [488, 298] on input at bounding box center [536, 305] width 127 height 15
type input "Victoria Falls Gorge"
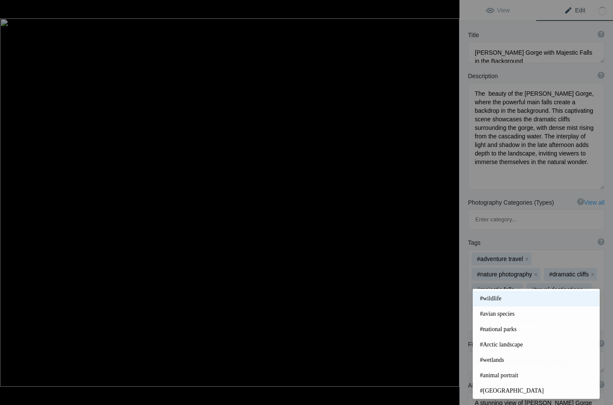
scroll to position [198, 0]
click at [462, 335] on div "Filename (SEO) ? Choose a clear, descriptive filename that accurately represent…" at bounding box center [537, 355] width 154 height 41
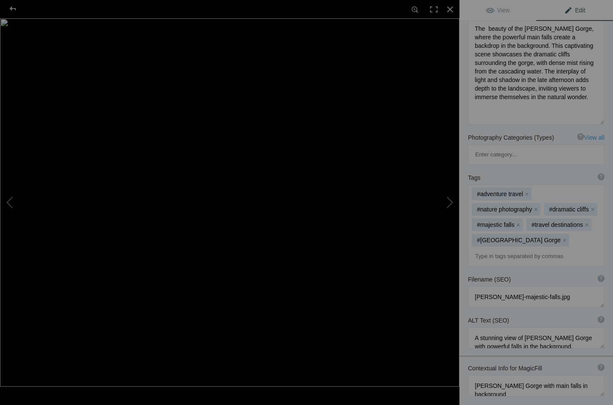
scroll to position [146, 0]
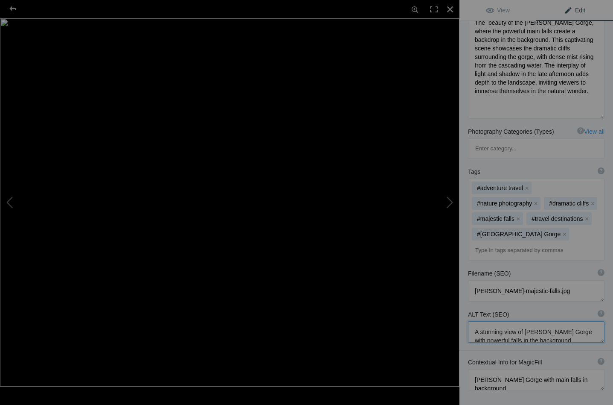
drag, startPoint x: 503, startPoint y: 291, endPoint x: 480, endPoint y: 291, distance: 23.0
click at [480, 321] on textarea at bounding box center [536, 331] width 137 height 21
click at [504, 321] on textarea at bounding box center [536, 340] width 137 height 38
click at [501, 321] on textarea at bounding box center [536, 340] width 137 height 38
click at [543, 321] on textarea at bounding box center [536, 340] width 137 height 38
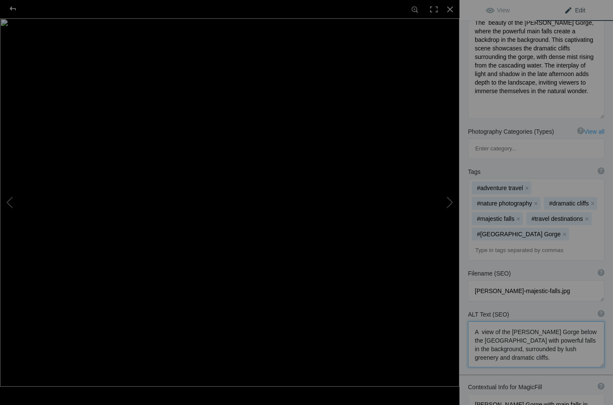
drag, startPoint x: 500, startPoint y: 300, endPoint x: 524, endPoint y: 300, distance: 23.5
click at [524, 321] on textarea at bounding box center [536, 344] width 137 height 46
click at [585, 321] on textarea at bounding box center [536, 344] width 137 height 46
drag, startPoint x: 474, startPoint y: 311, endPoint x: 495, endPoint y: 319, distance: 22.7
click at [495, 321] on textarea at bounding box center [536, 344] width 137 height 46
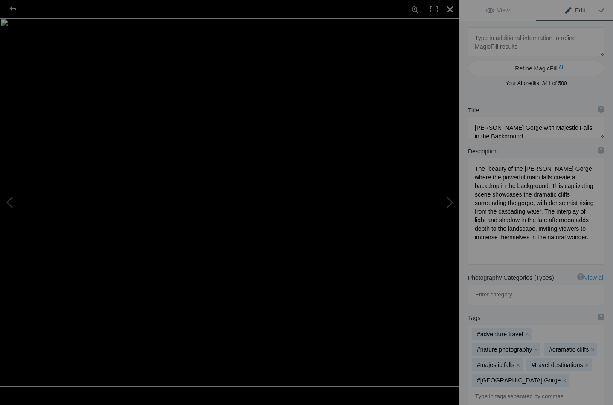
scroll to position [0, 0]
type textarea "A view of the misty Gorge below the Victoria Falls with the main falls in the b…"
click at [495, 125] on textarea at bounding box center [536, 127] width 137 height 21
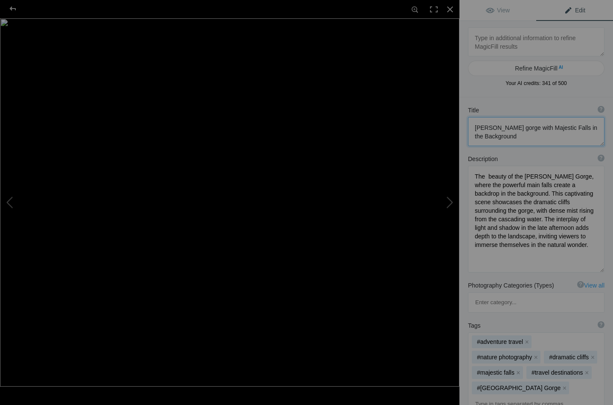
drag, startPoint x: 519, startPoint y: 127, endPoint x: 541, endPoint y: 129, distance: 22.3
click at [541, 129] on textarea at bounding box center [536, 131] width 137 height 29
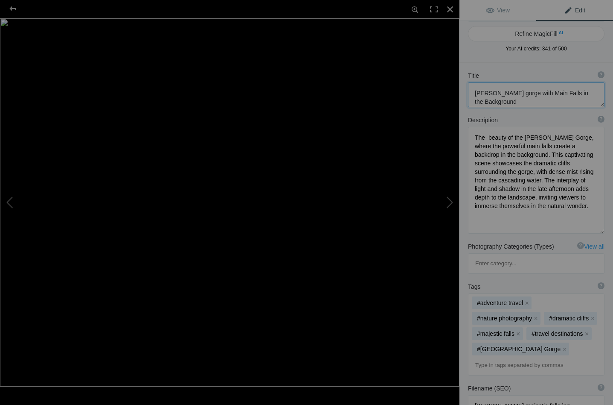
scroll to position [35, 0]
click at [451, 200] on button at bounding box center [428, 202] width 64 height 146
type textarea "Serene Sunset Over the Zambezi River: A Tranquil Boat Cruise Experience"
type textarea "Experience the breathtaking beauty of the Zambezi River at sunset with this stu…"
type textarea "zambezi-river-sunset-cruise"
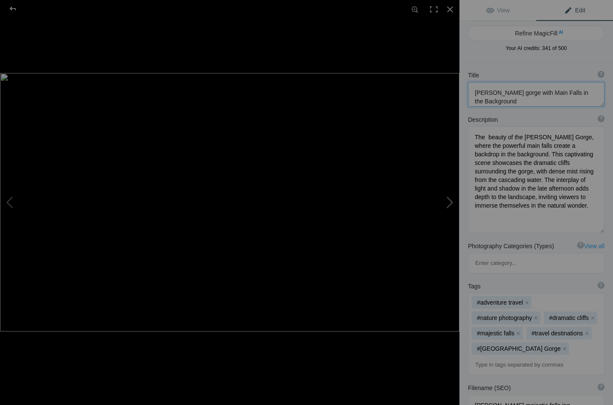
type textarea "A stunning sunset over the Zambezi River, golden hues reflecting on the water"
type textarea "Zambezi River Sunset Cruise"
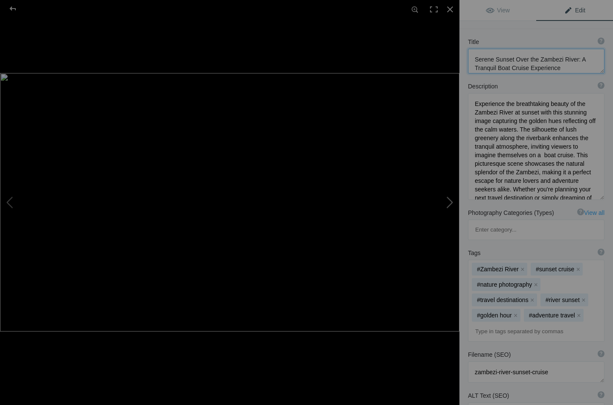
click at [450, 203] on button at bounding box center [428, 202] width 64 height 146
type textarea "Majestic Hooded Vulture in Flight"
type textarea "Witness the stunning beauty of a hooded vulture soaring gracefully through the …"
type textarea "majestic-hooded-vulture-in-flight"
type textarea "A hooded vulture soaring in flight against a blurred green background, show its…"
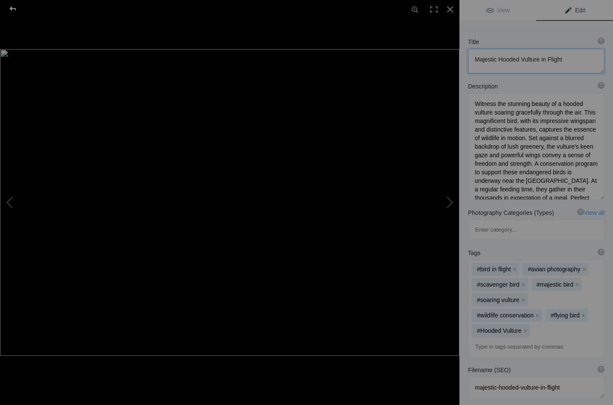
click at [12, 6] on div at bounding box center [12, 8] width 31 height 17
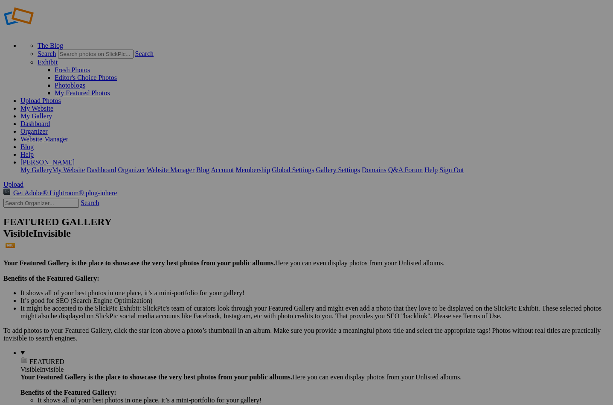
scroll to position [12, 0]
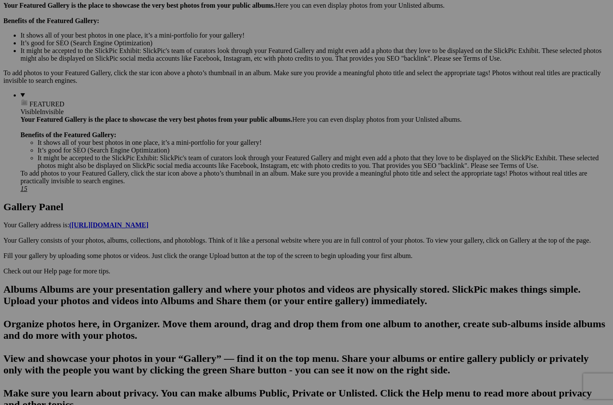
scroll to position [270, 0]
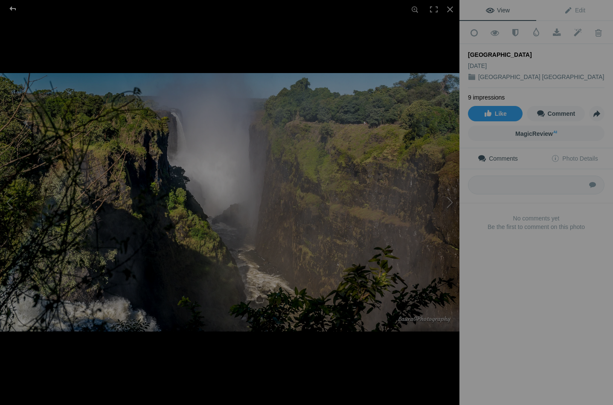
click at [15, 8] on div at bounding box center [12, 8] width 31 height 17
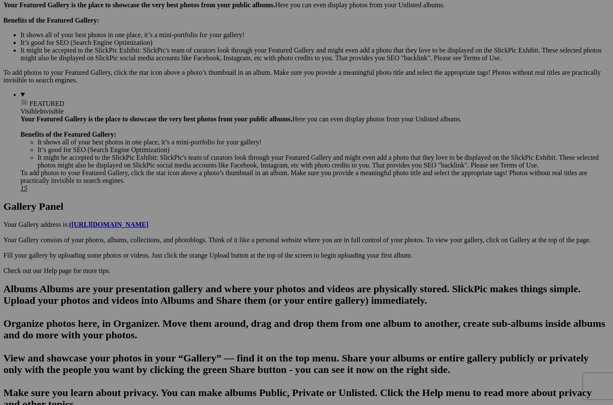
click at [250, 259] on span "Yes" at bounding box center [245, 258] width 10 height 7
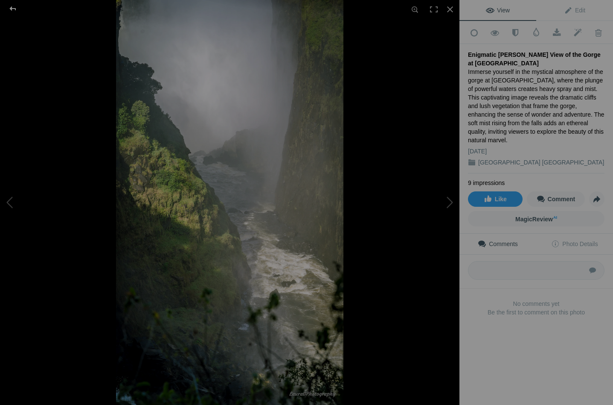
click at [12, 6] on div at bounding box center [12, 8] width 31 height 17
